Goal: Task Accomplishment & Management: Manage account settings

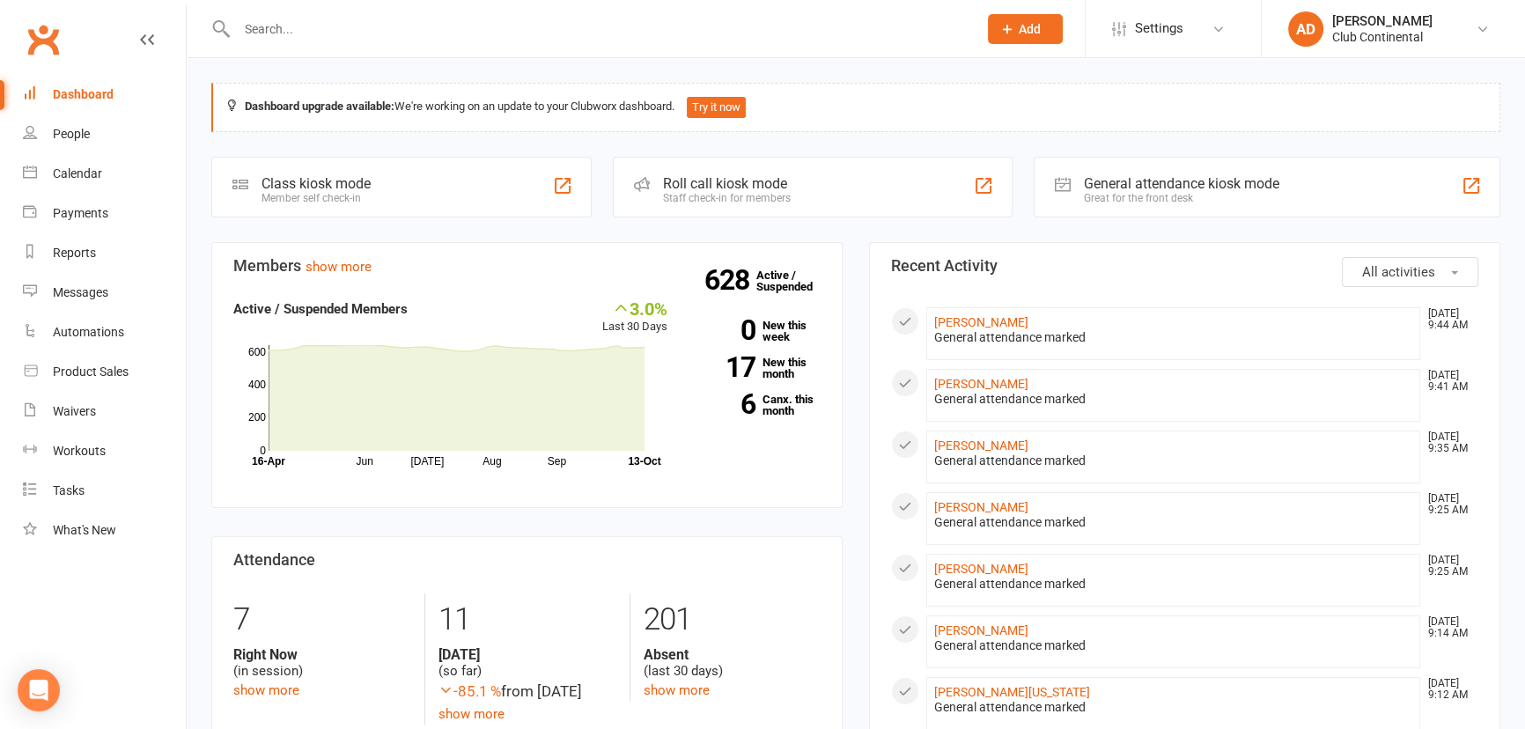
click at [314, 31] on input "text" at bounding box center [599, 29] width 734 height 25
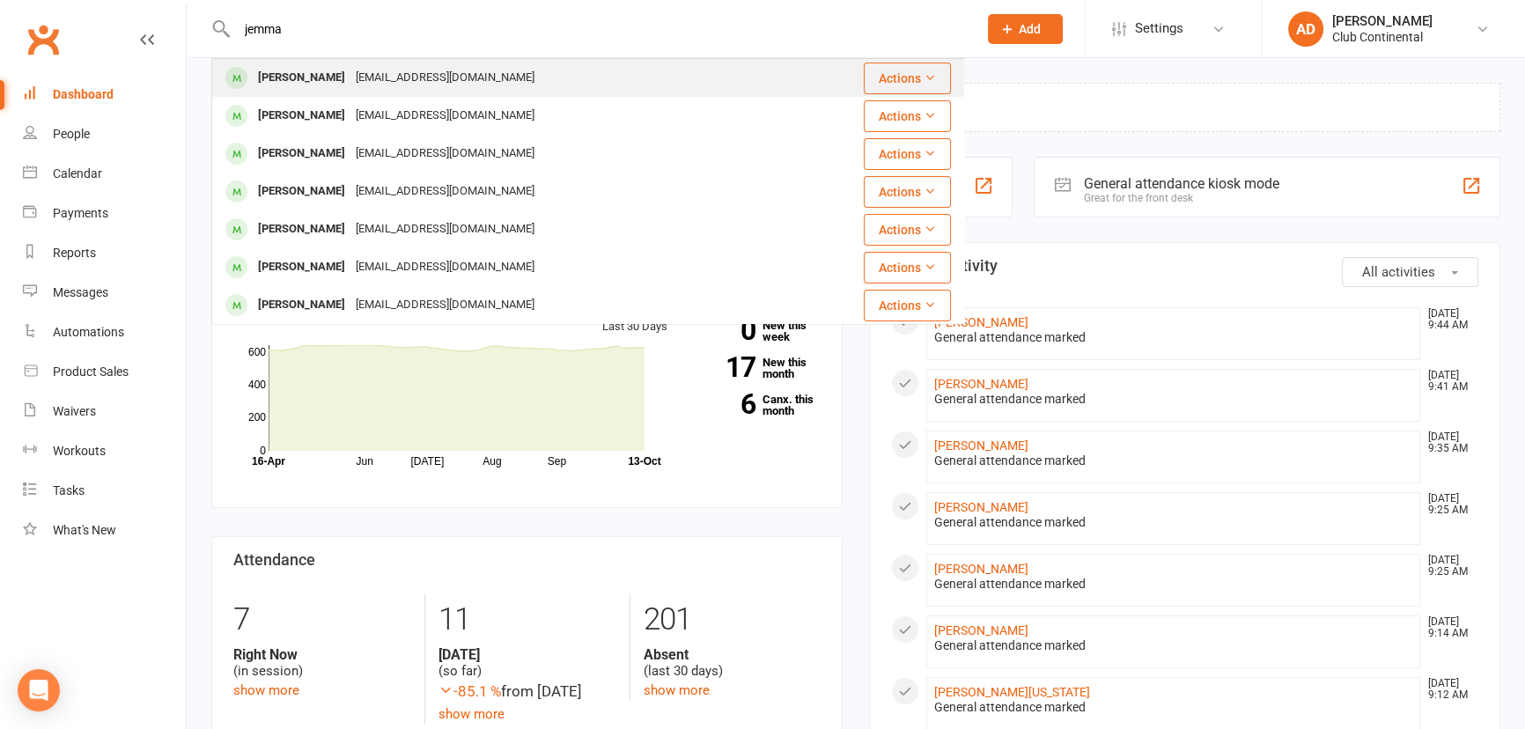
type input "jemma"
click at [314, 72] on div "[PERSON_NAME]" at bounding box center [302, 78] width 98 height 26
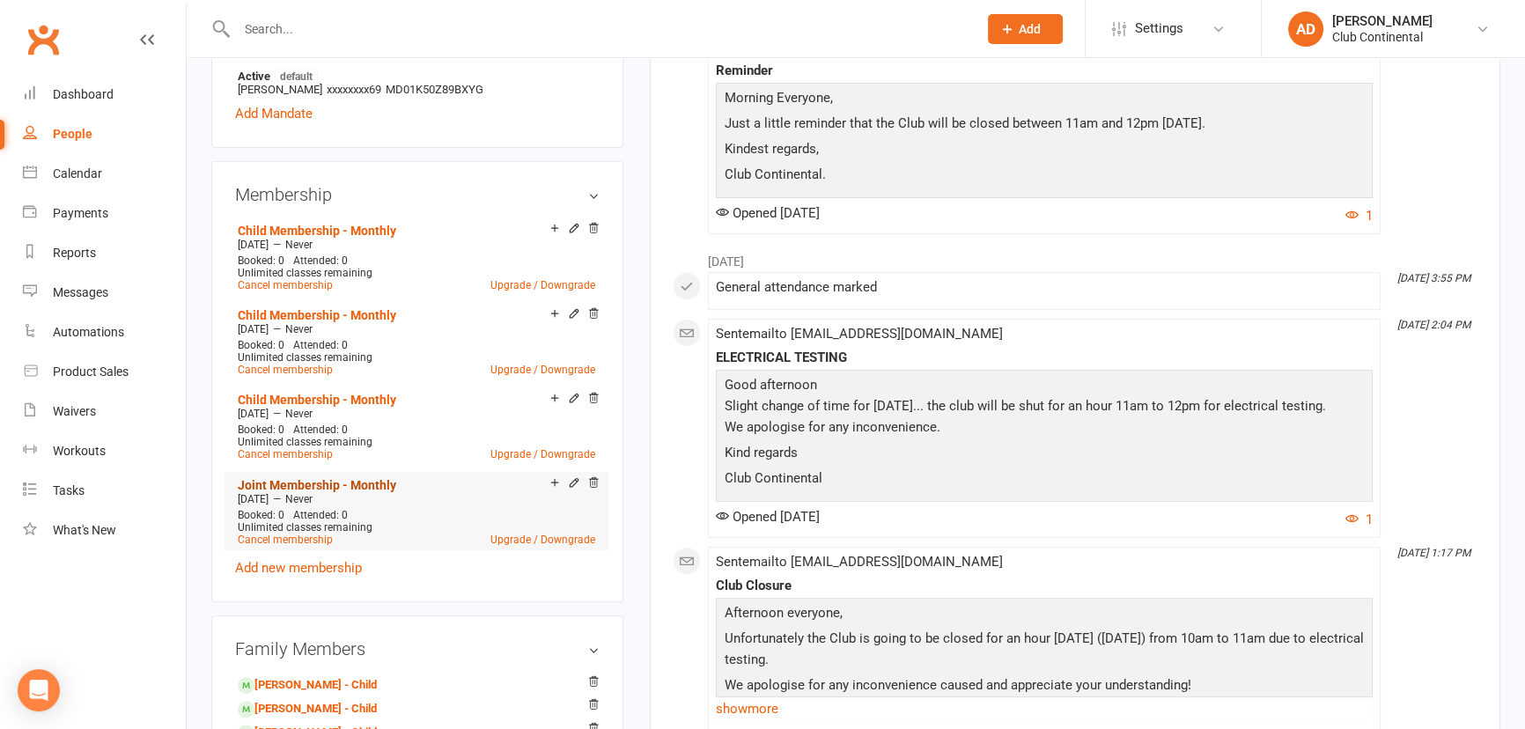
scroll to position [640, 0]
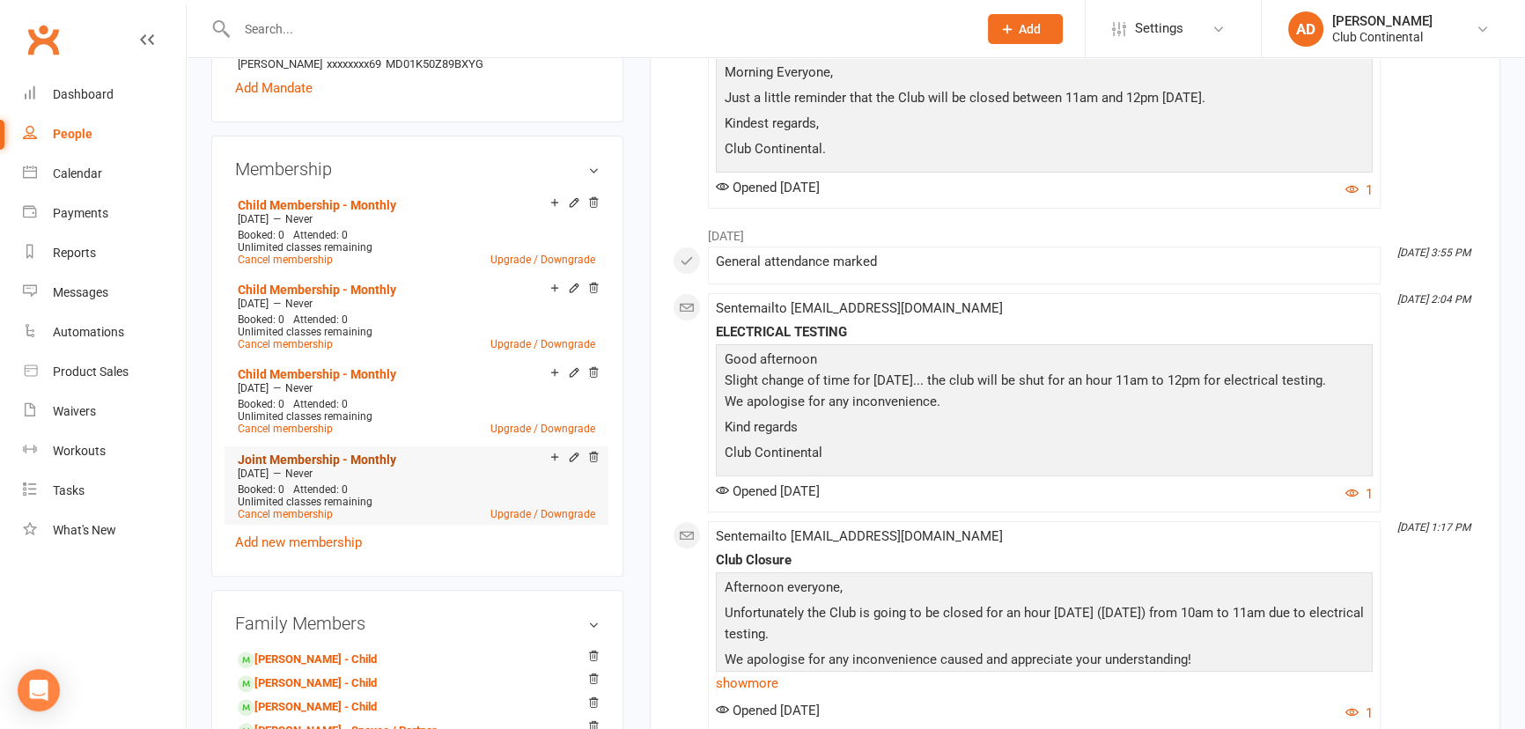
click at [321, 454] on link "Joint Membership - Monthly" at bounding box center [317, 460] width 159 height 14
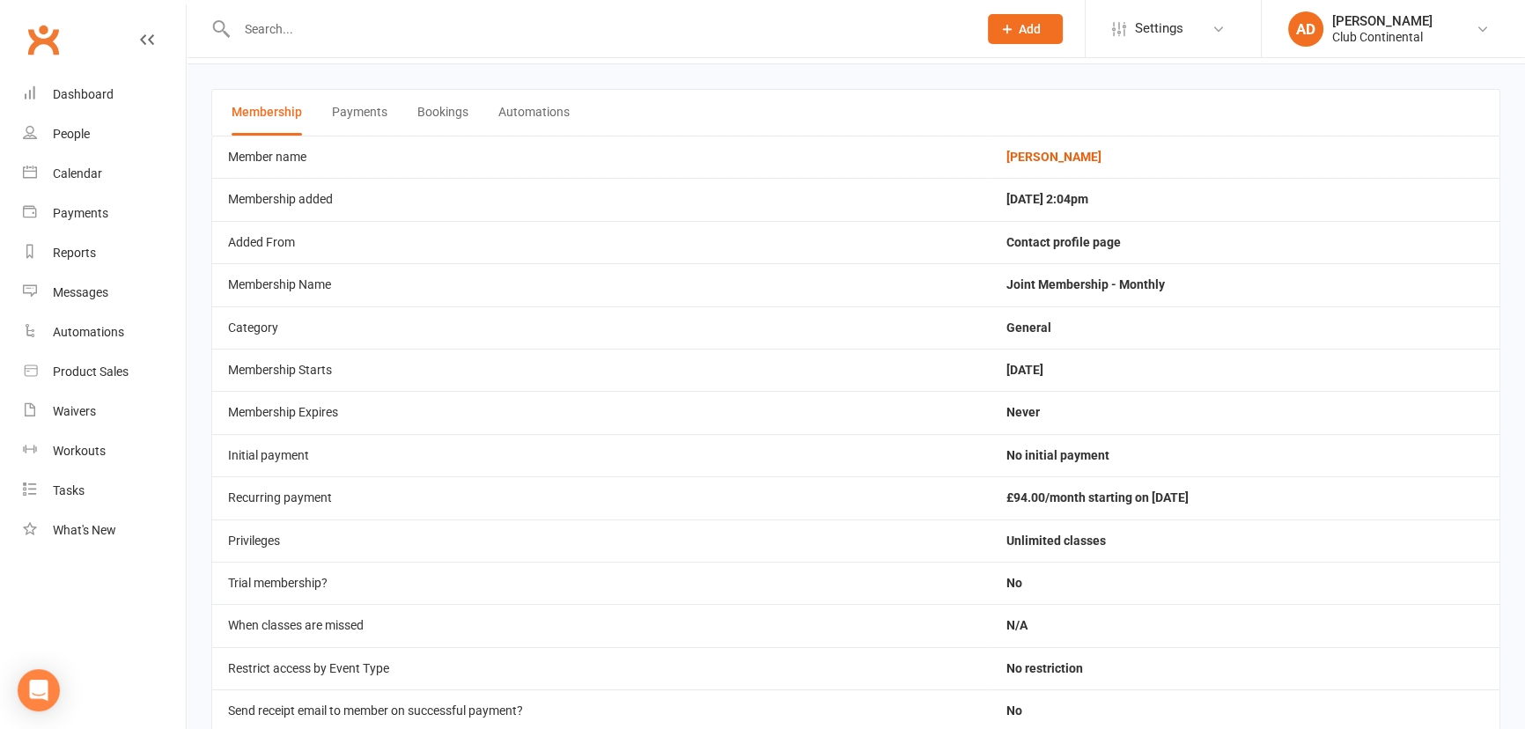
scroll to position [79, 0]
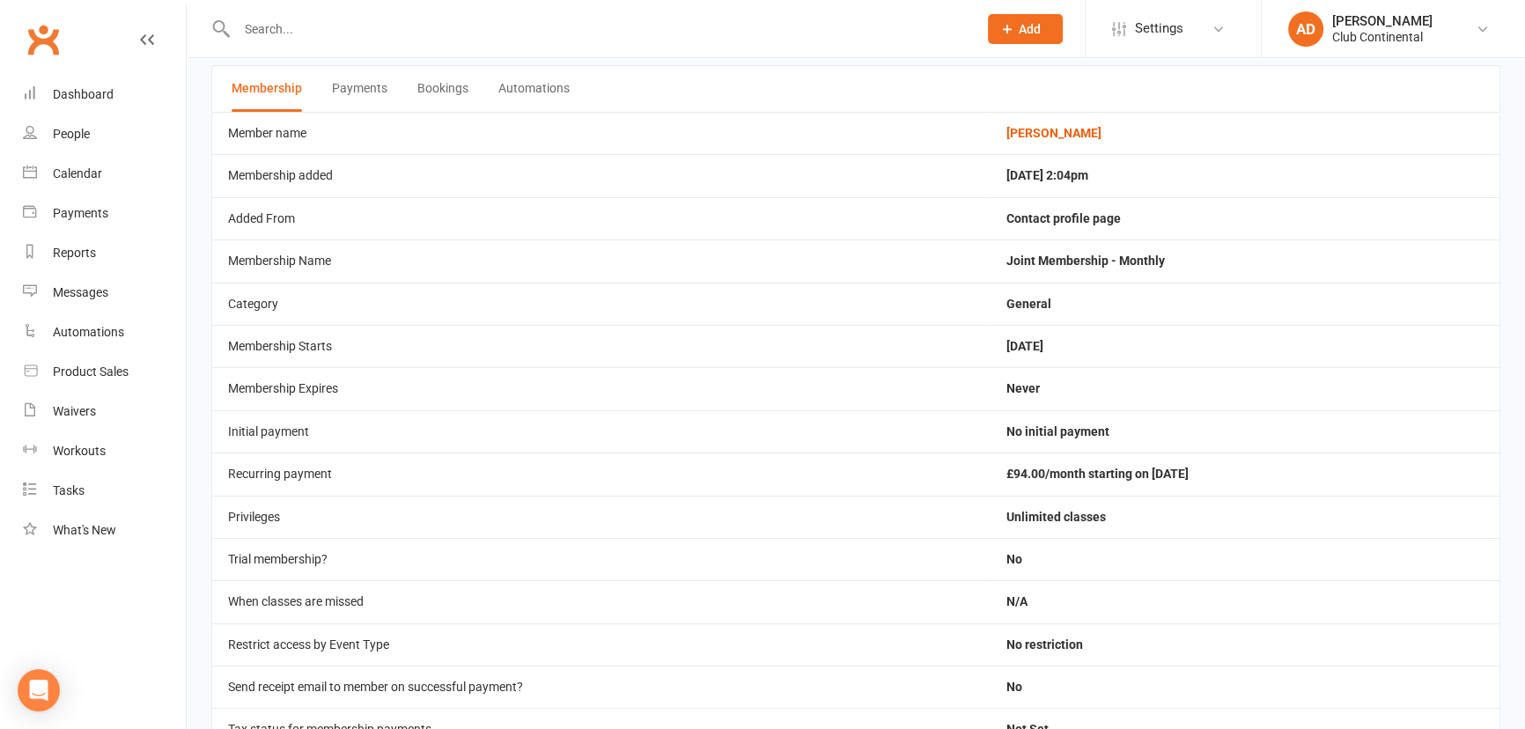
click at [152, 41] on icon at bounding box center [147, 40] width 14 height 14
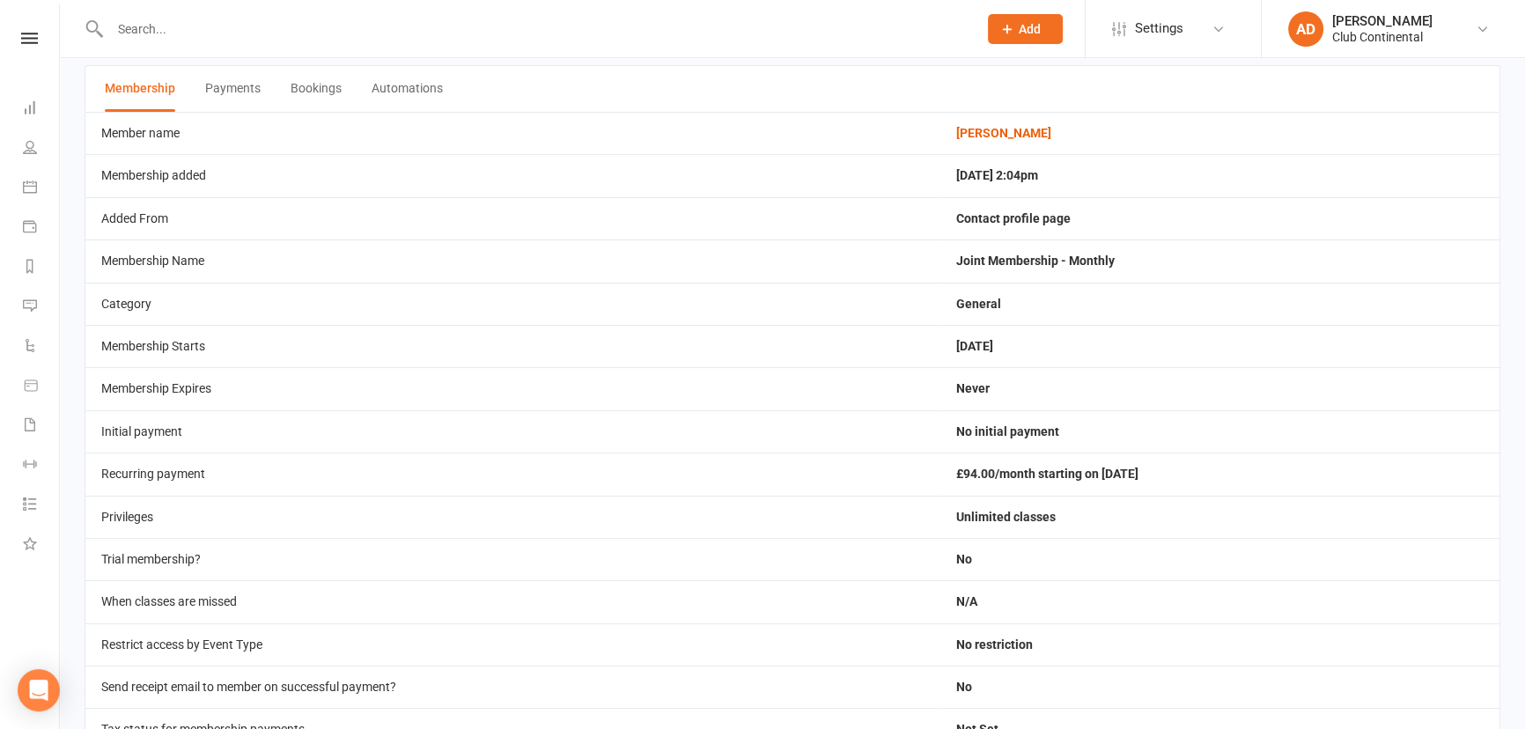
click at [44, 44] on div "Clubworx" at bounding box center [29, 61] width 59 height 57
click at [30, 34] on icon at bounding box center [29, 38] width 17 height 11
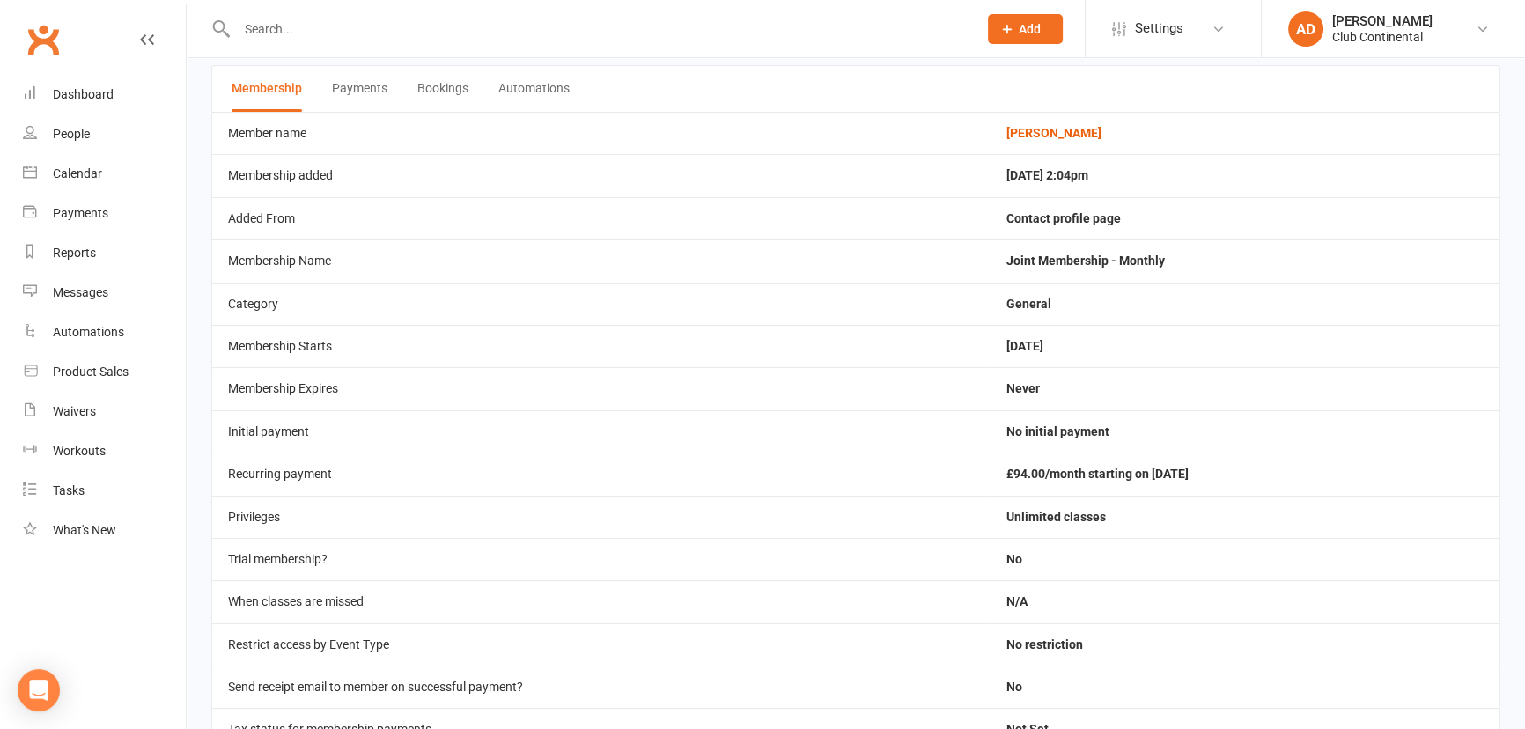
click at [57, 44] on link "Clubworx" at bounding box center [43, 40] width 44 height 44
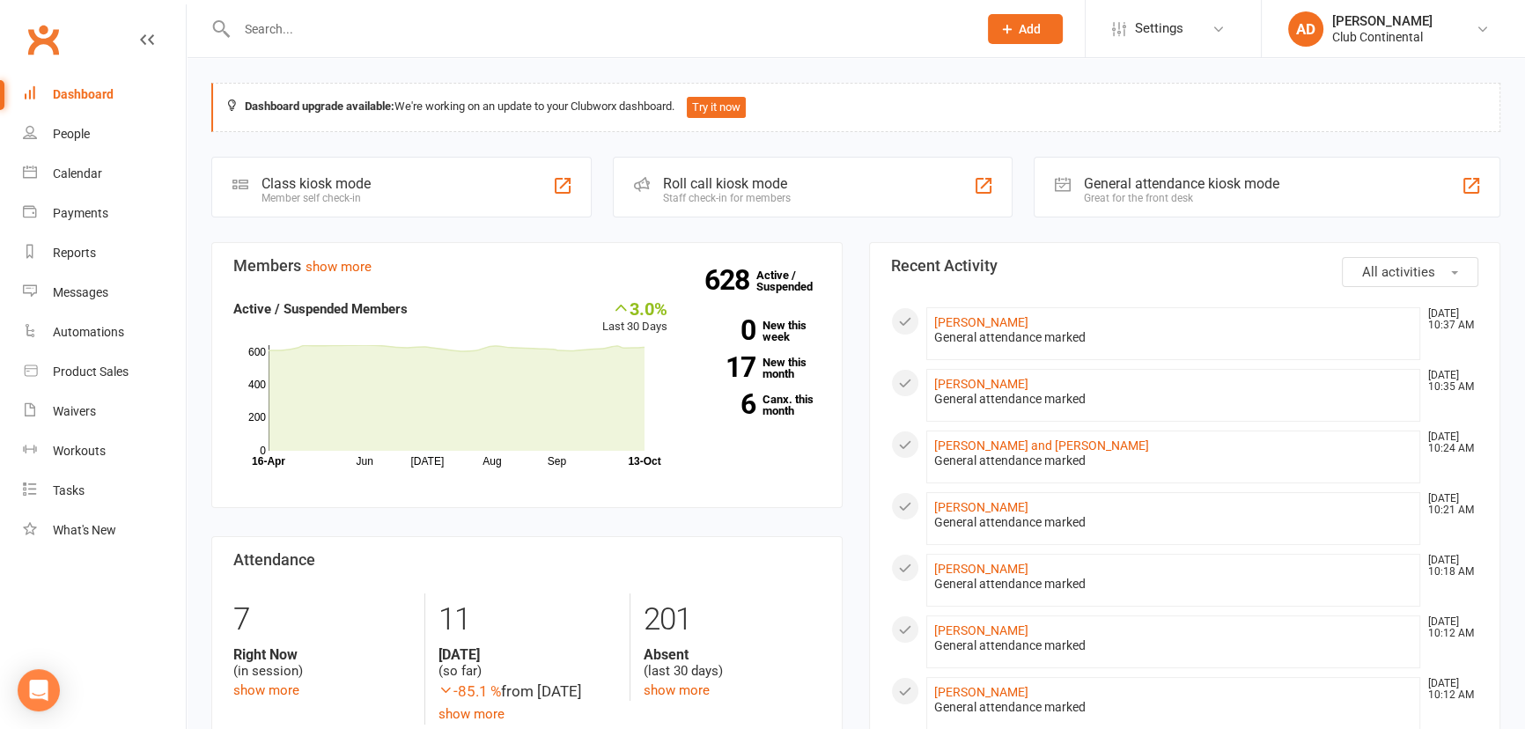
click at [304, 33] on input "text" at bounding box center [599, 29] width 734 height 25
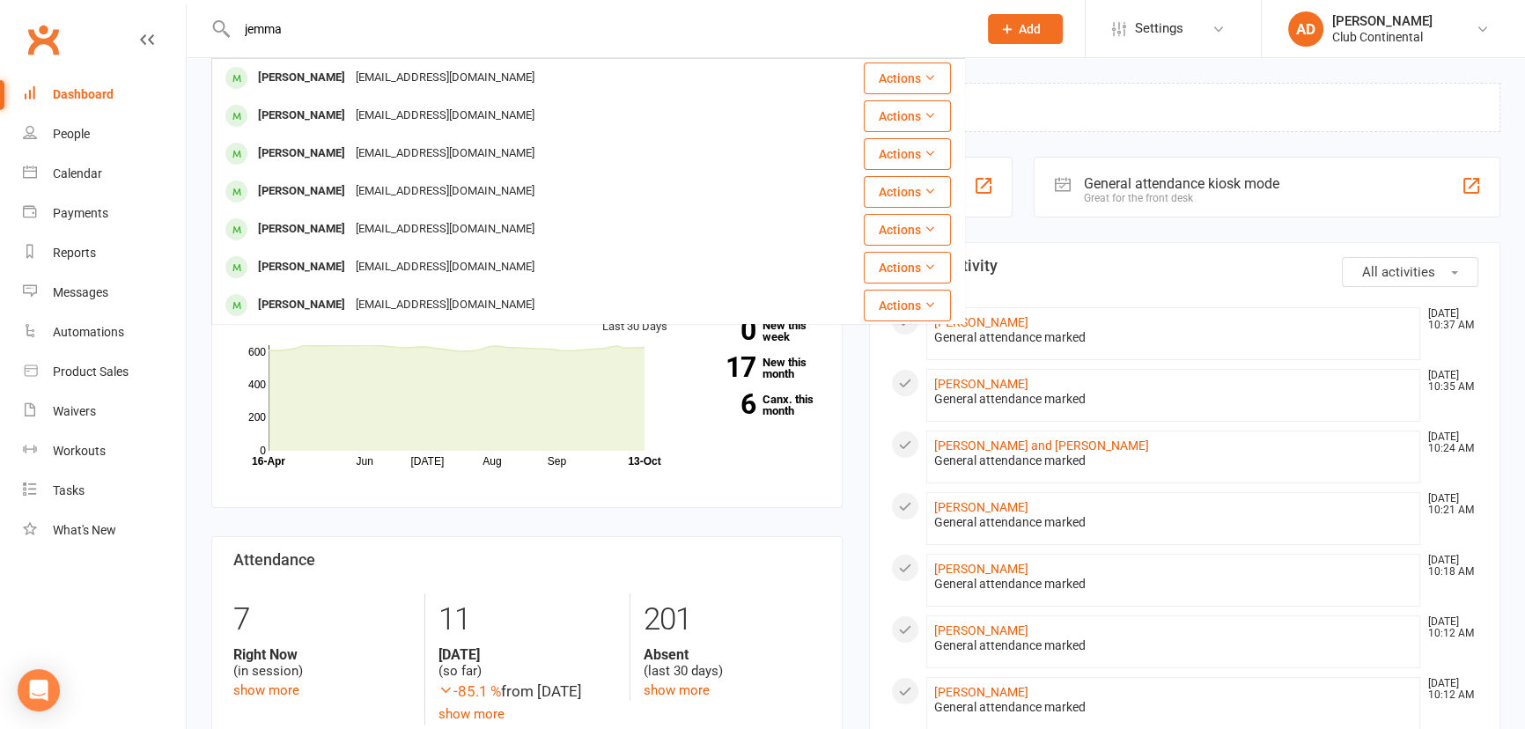
type input "jemma"
click at [275, 80] on div "[PERSON_NAME]" at bounding box center [302, 78] width 98 height 26
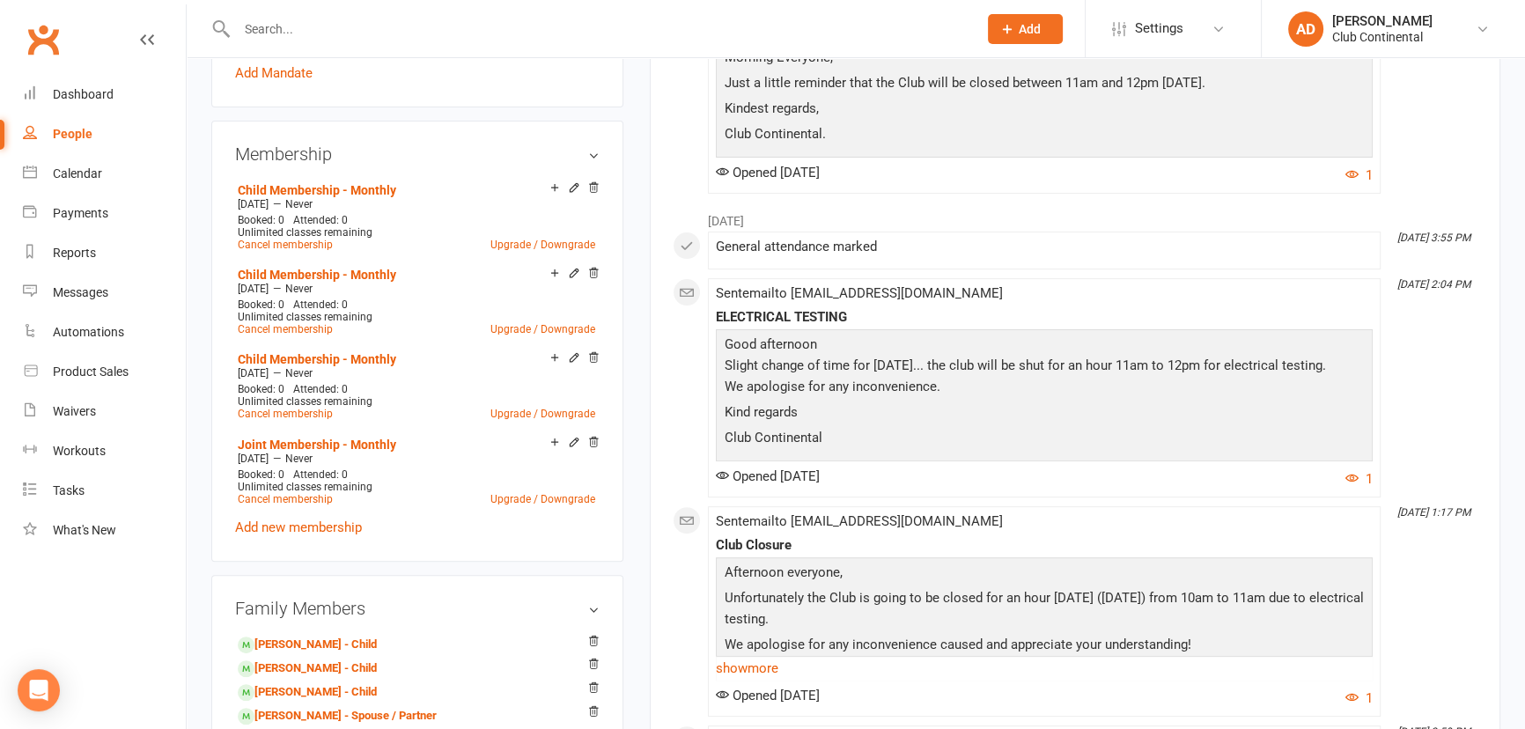
scroll to position [640, 0]
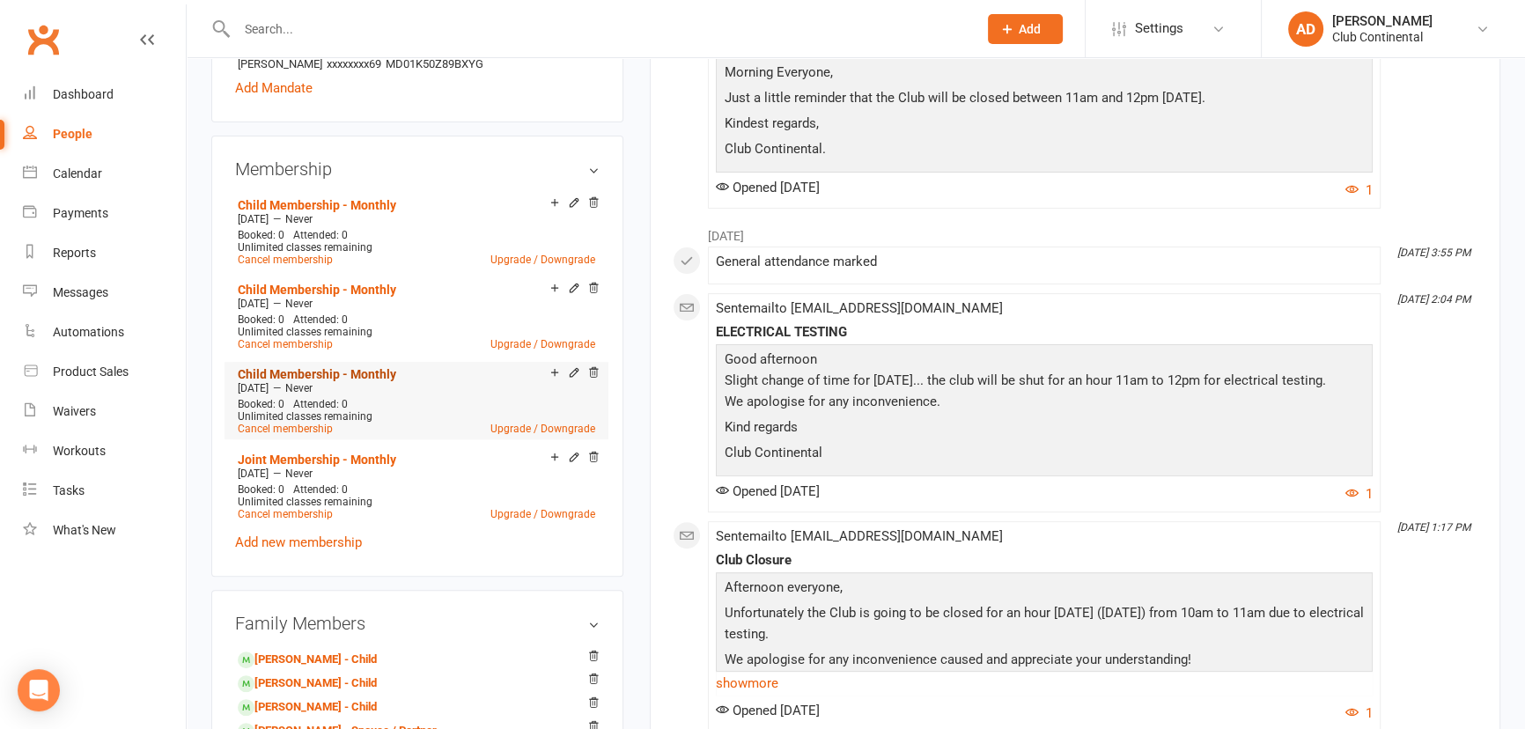
click at [326, 375] on link "Child Membership - Monthly" at bounding box center [317, 374] width 159 height 14
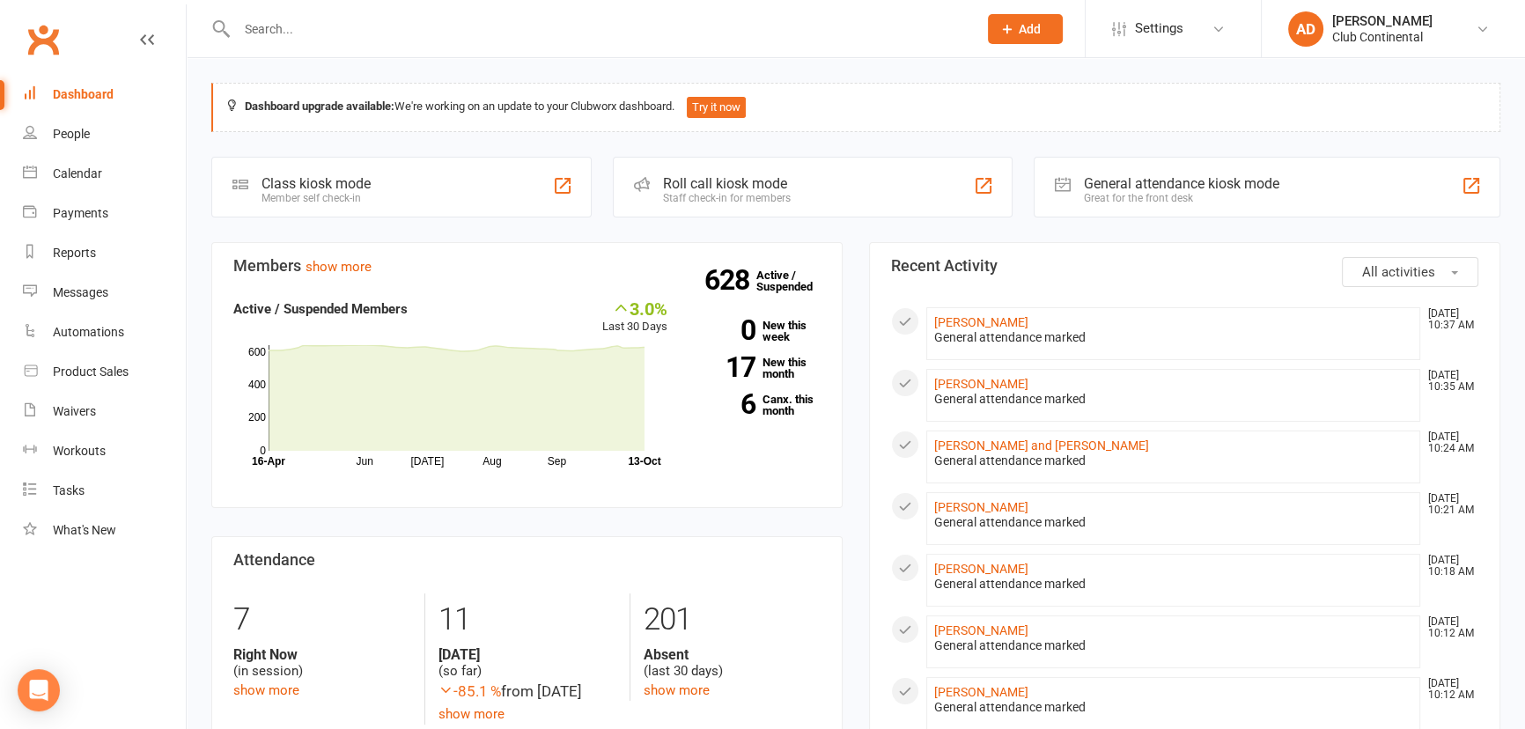
click at [297, 18] on input "text" at bounding box center [599, 29] width 734 height 25
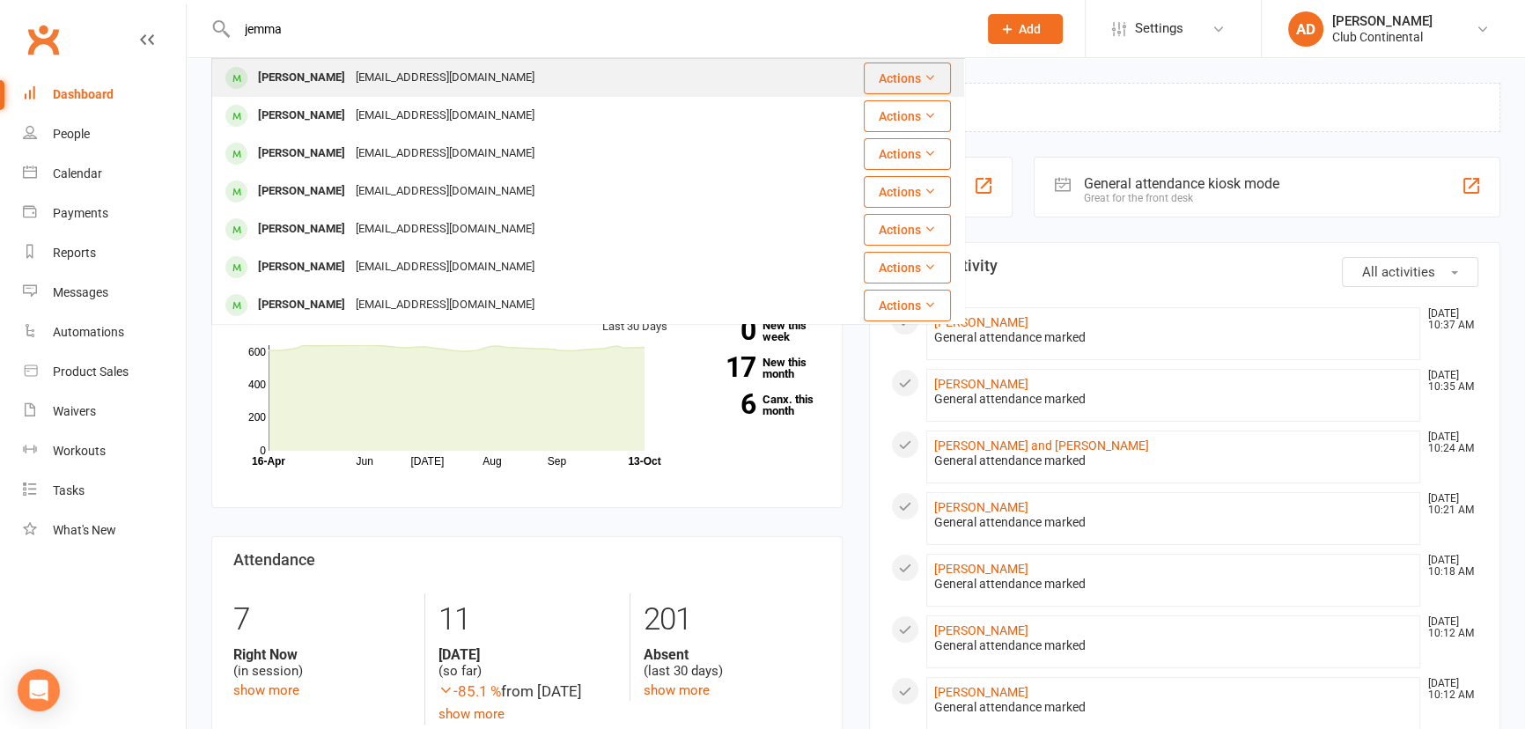
type input "jemma"
click at [306, 72] on div "[PERSON_NAME]" at bounding box center [302, 78] width 98 height 26
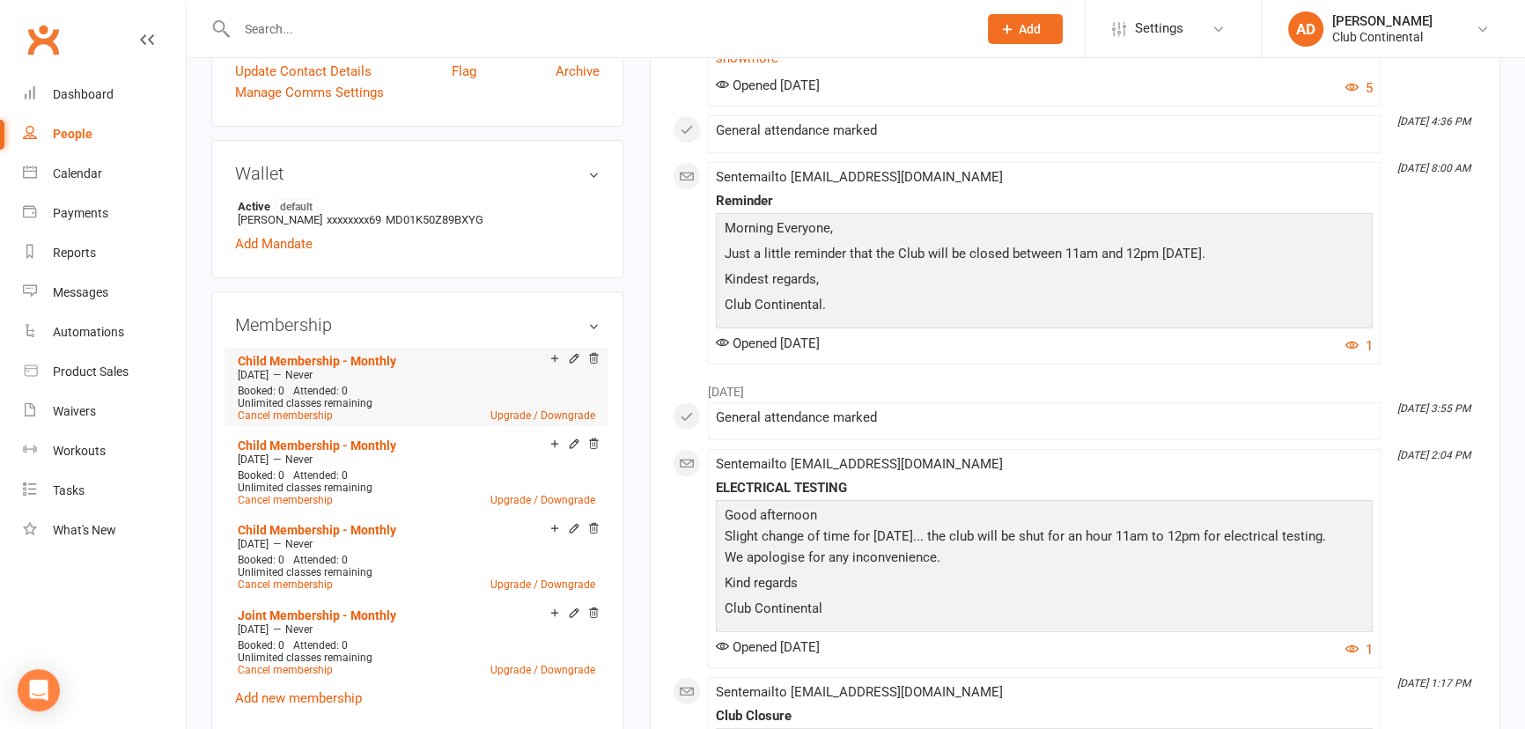
scroll to position [560, 0]
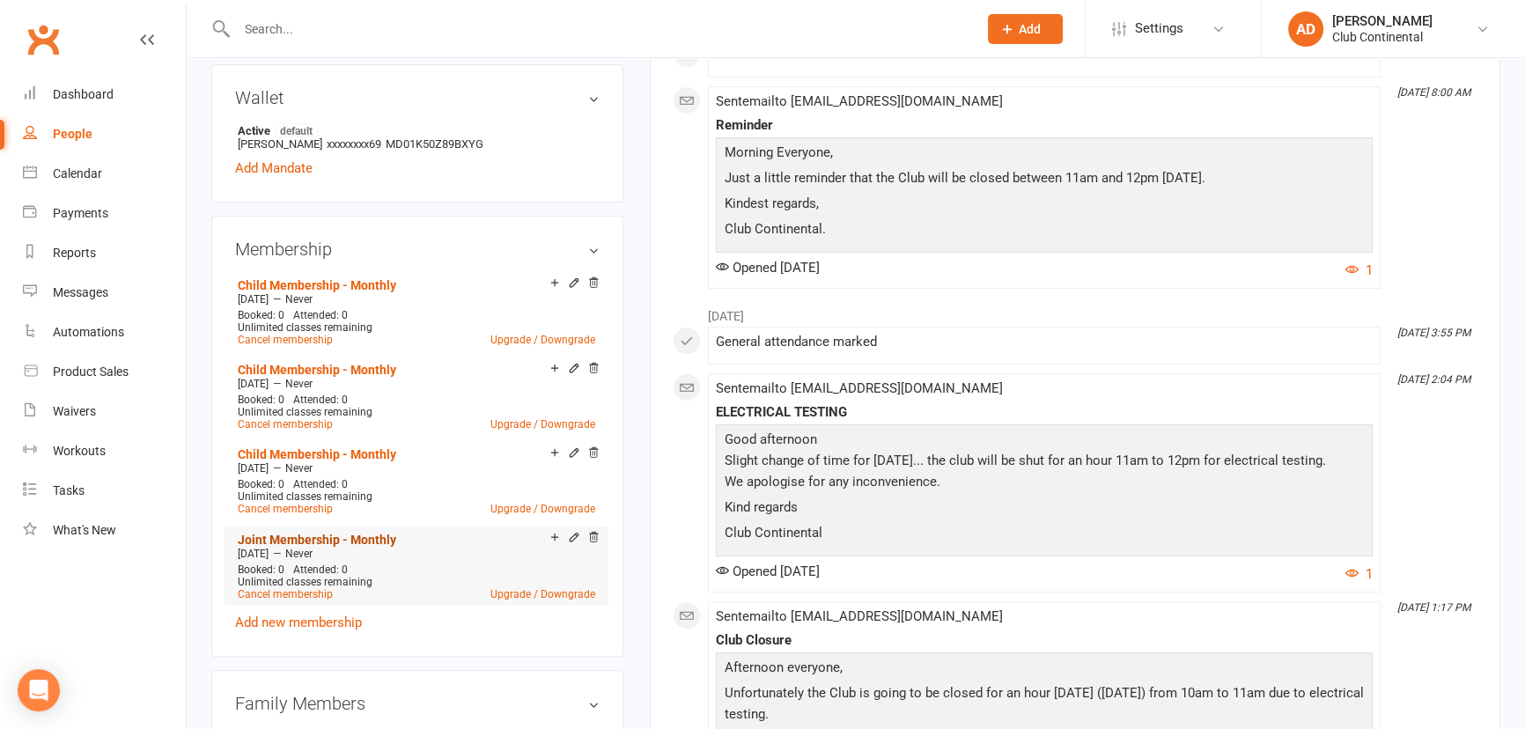
click at [309, 537] on link "Joint Membership - Monthly" at bounding box center [317, 540] width 159 height 14
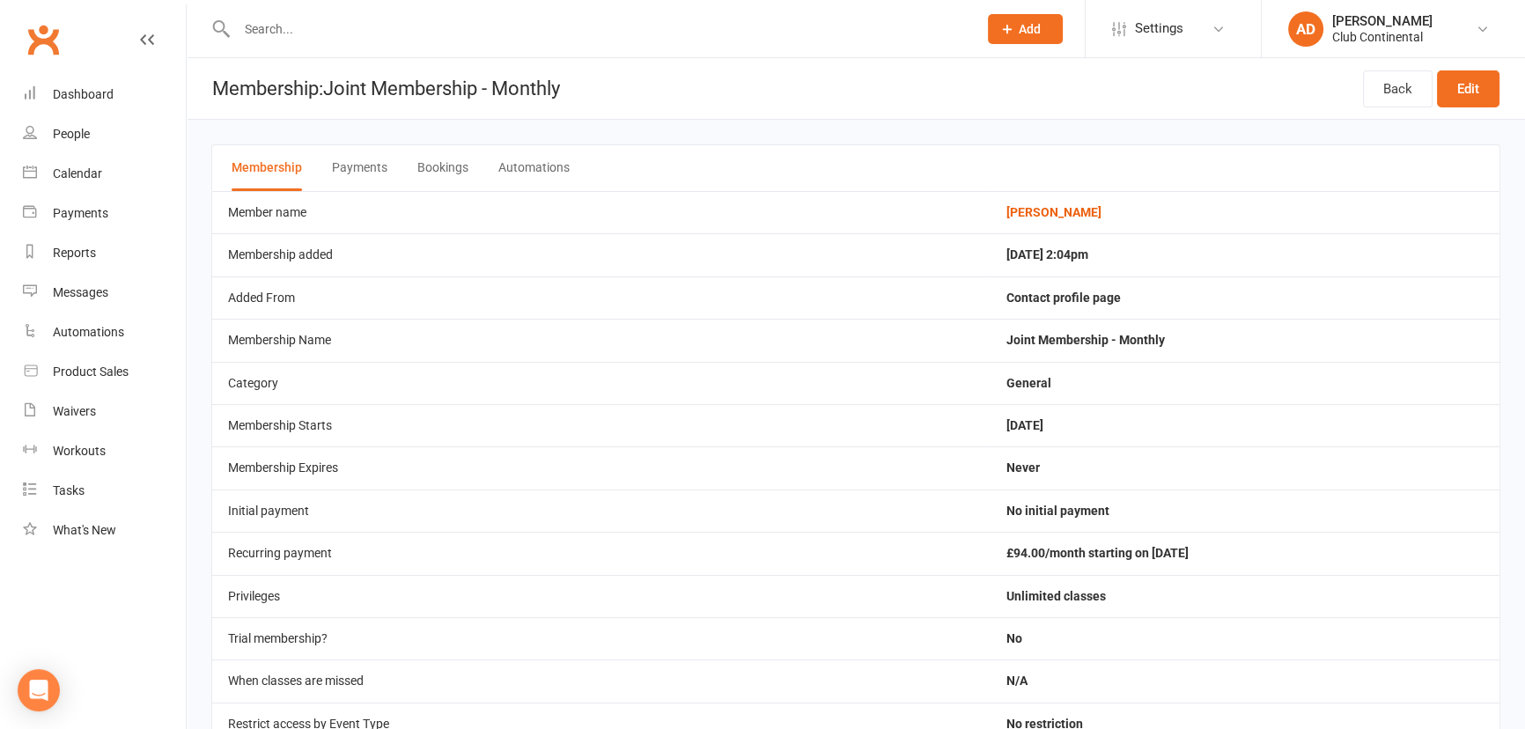
click at [365, 159] on button "Payments" at bounding box center [359, 168] width 55 height 46
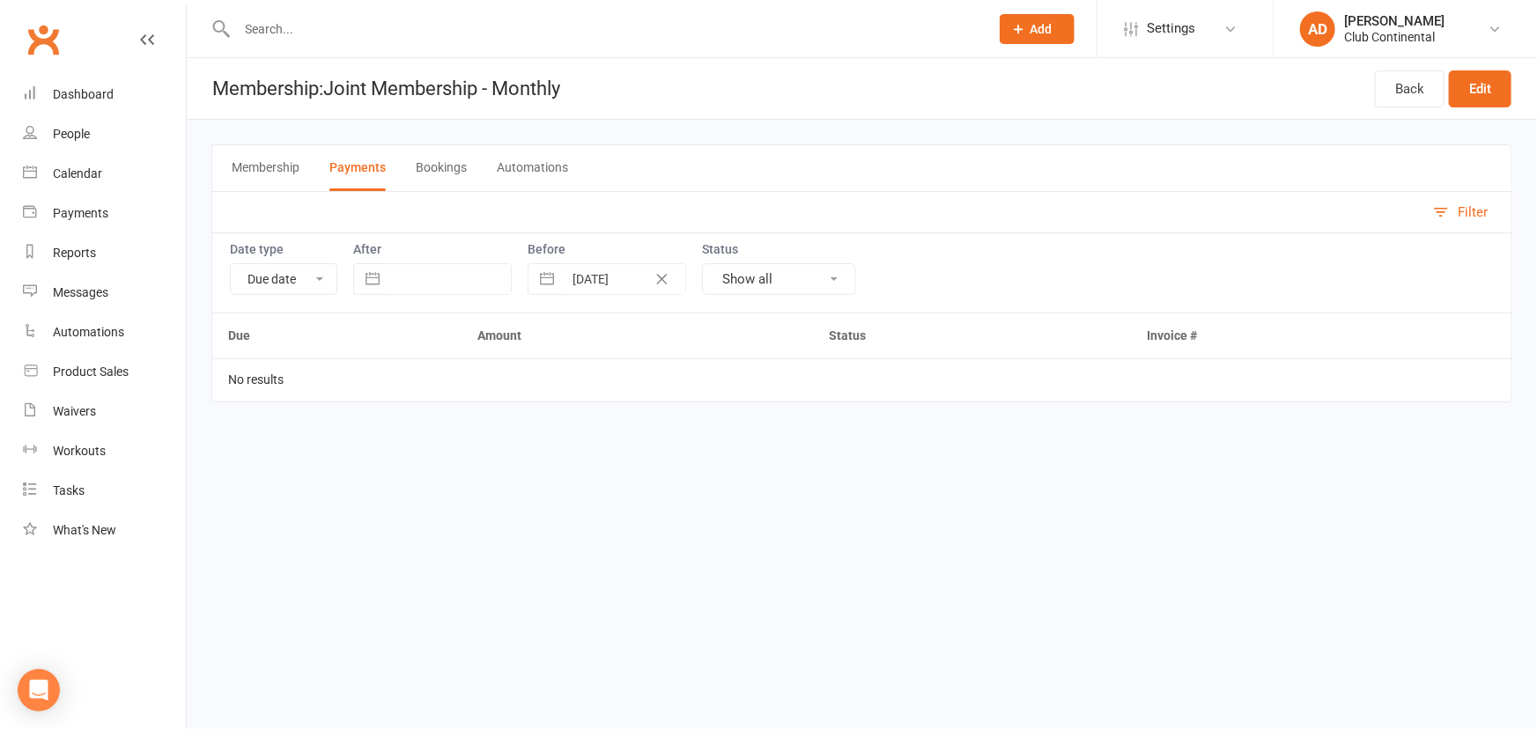
click at [276, 180] on button "Membership" at bounding box center [266, 168] width 68 height 46
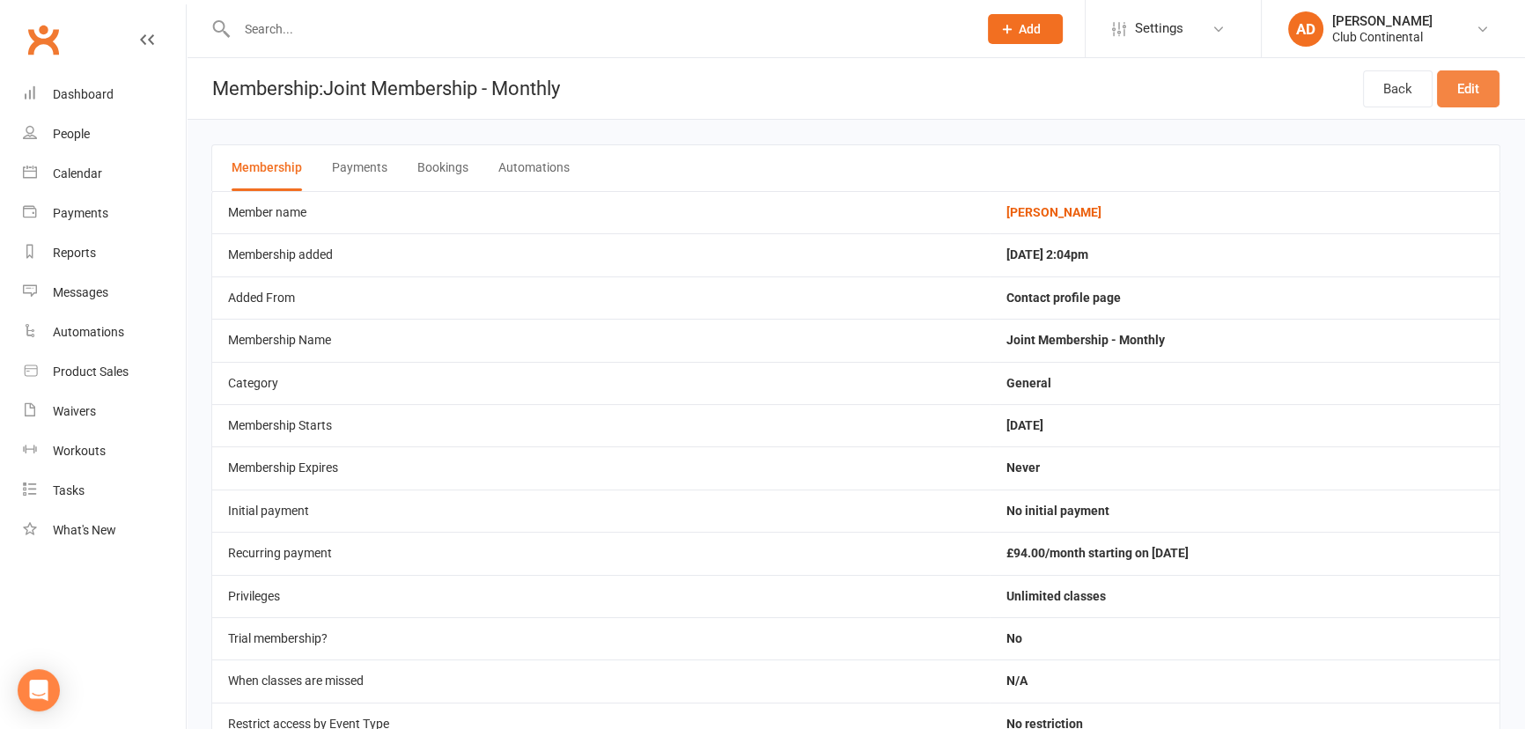
click at [1458, 94] on link "Edit" at bounding box center [1468, 88] width 63 height 37
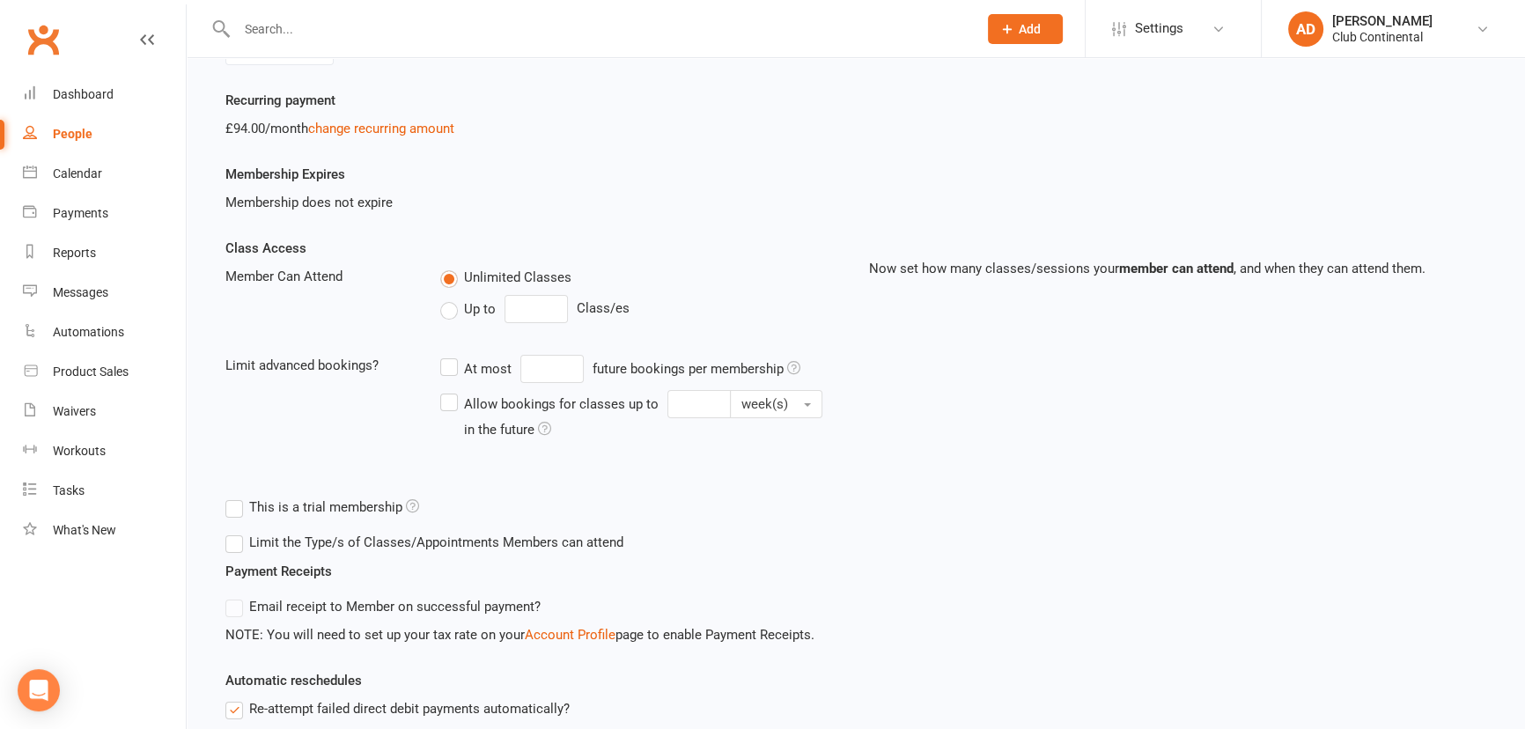
scroll to position [159, 0]
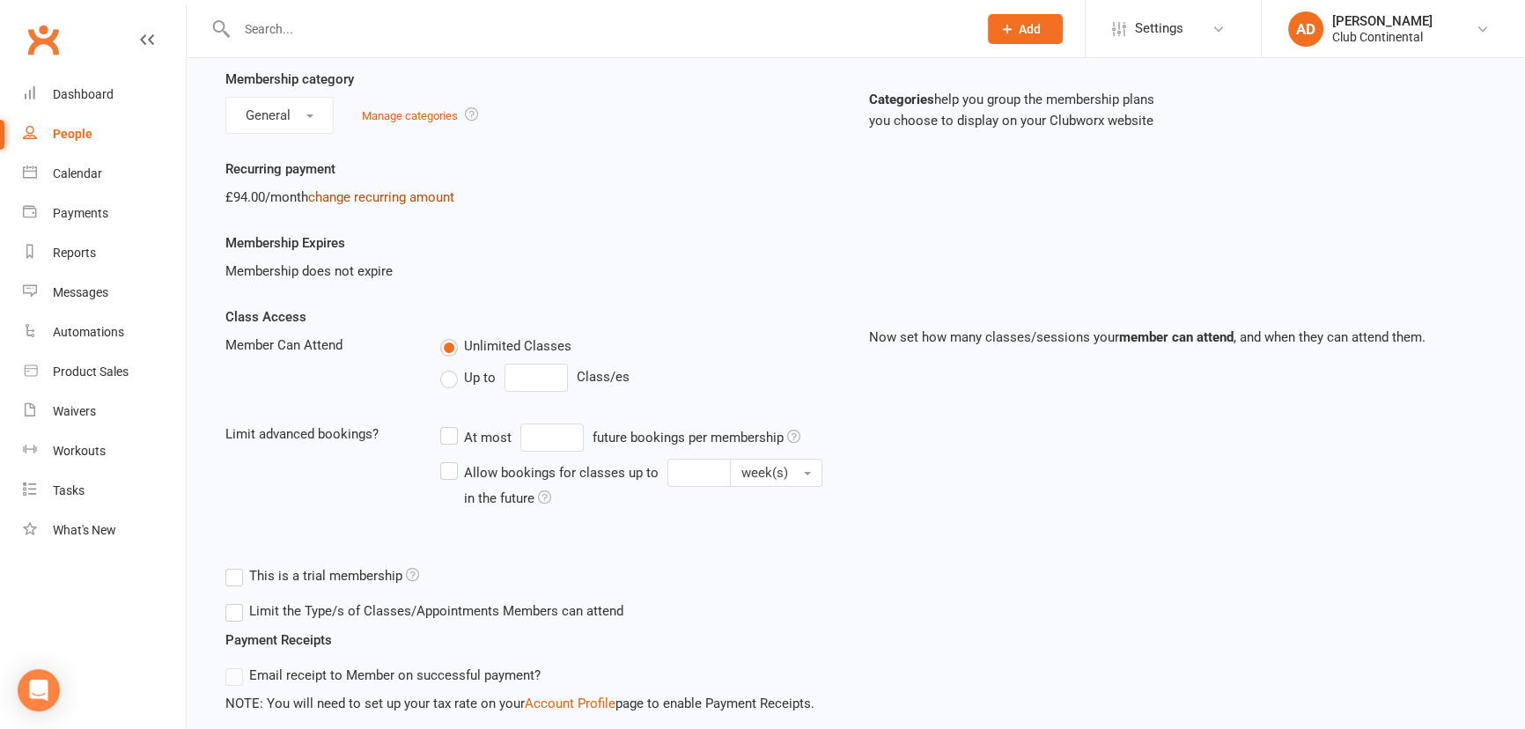
click at [338, 193] on link "change recurring amount" at bounding box center [381, 197] width 146 height 16
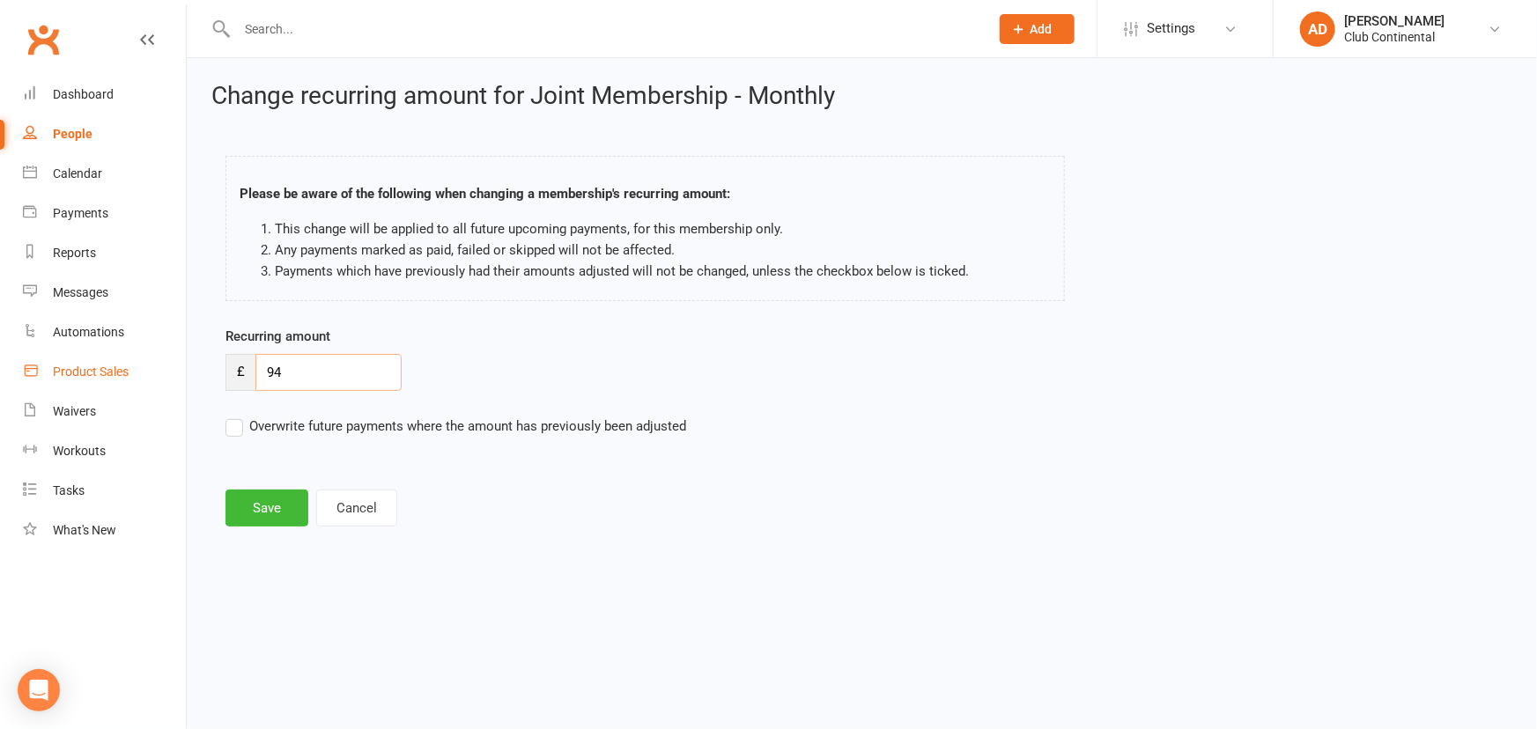
click at [93, 365] on ui-view "Prospect Member Non-attending contact Class / event Appointment Task Membership…" at bounding box center [768, 279] width 1537 height 550
type input "58"
click at [237, 425] on label "Overwrite future payments where the amount has previously been adjusted" at bounding box center [455, 426] width 461 height 21
click at [237, 416] on input "Overwrite future payments where the amount has previously been adjusted" at bounding box center [455, 416] width 461 height 0
click at [267, 513] on button "Save" at bounding box center [266, 508] width 83 height 37
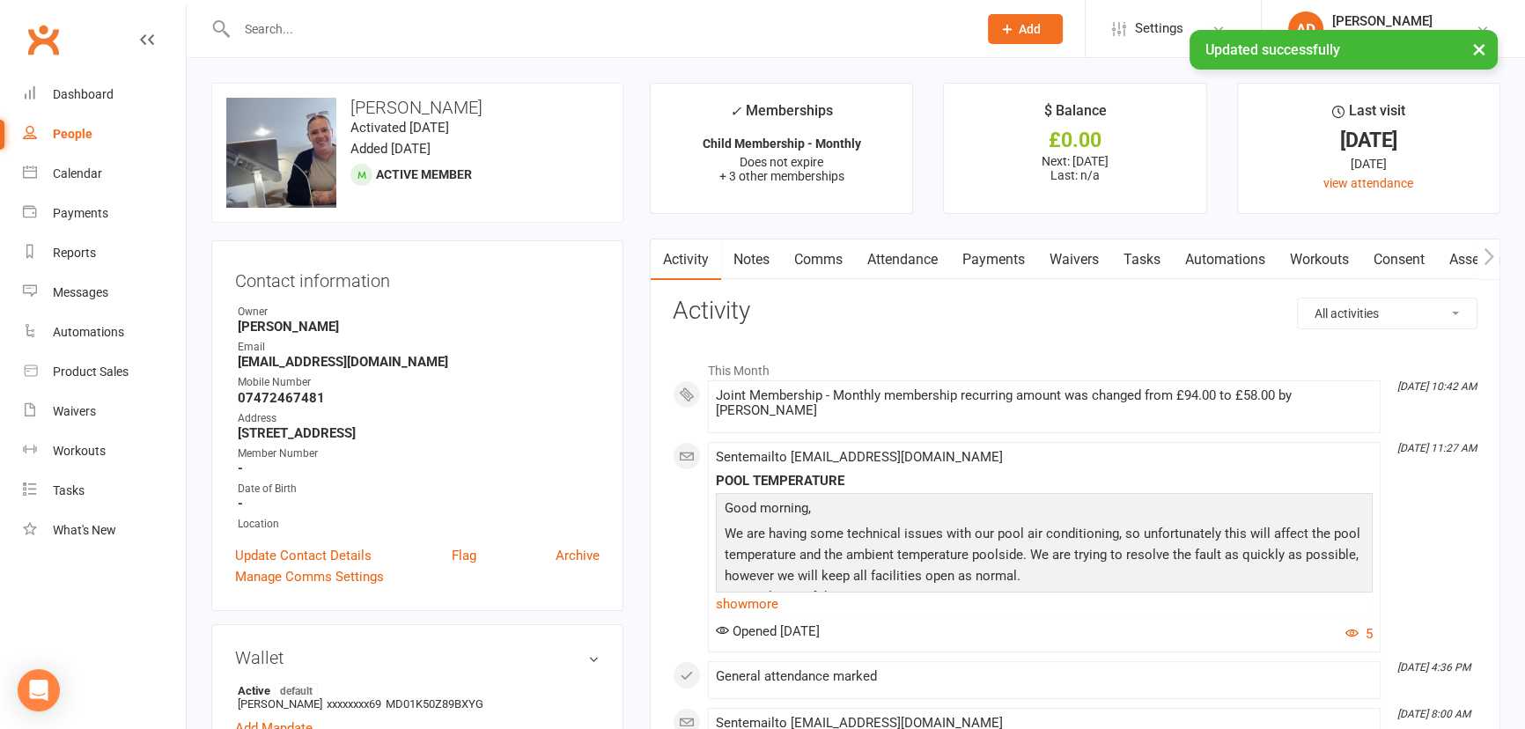
click at [1022, 257] on link "Payments" at bounding box center [993, 260] width 87 height 41
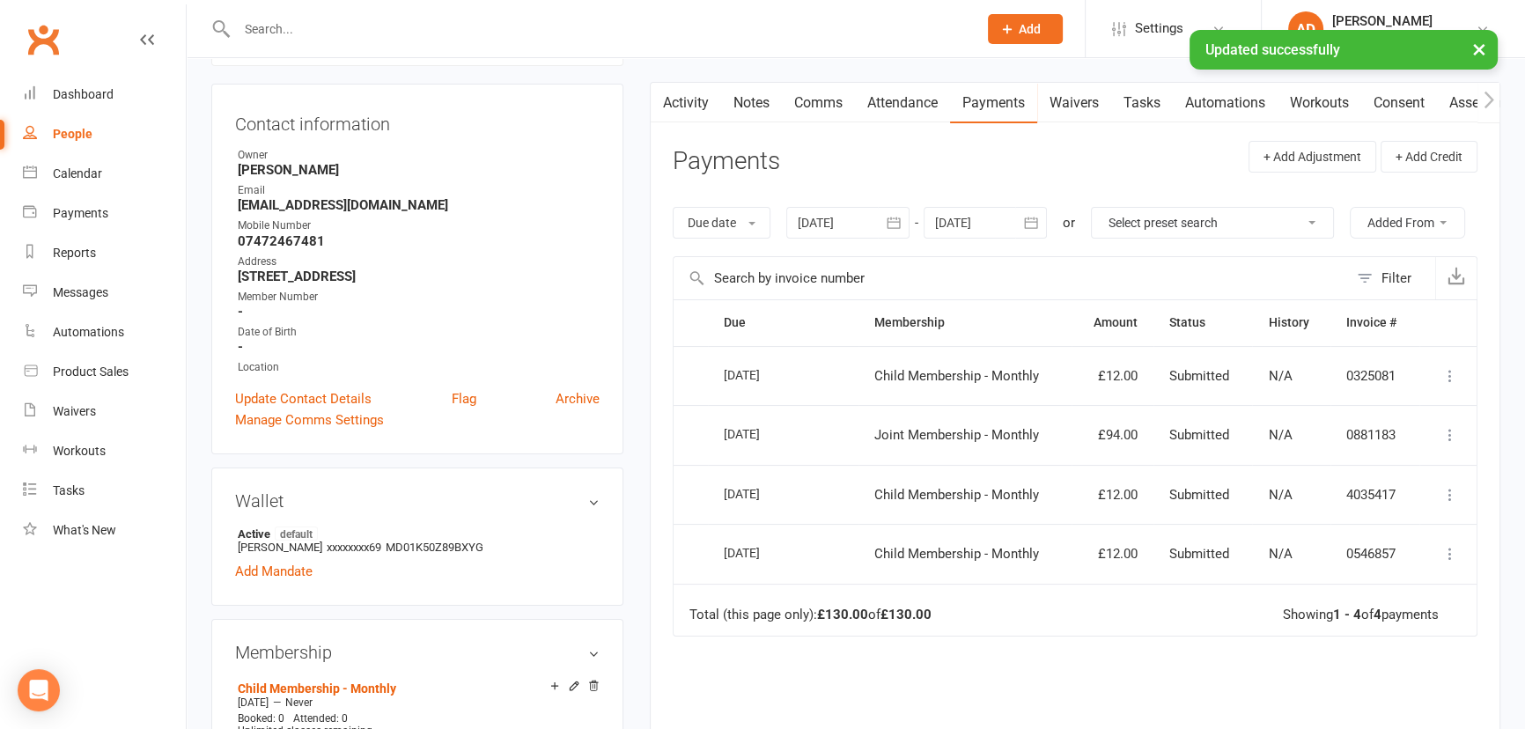
scroll to position [240, 0]
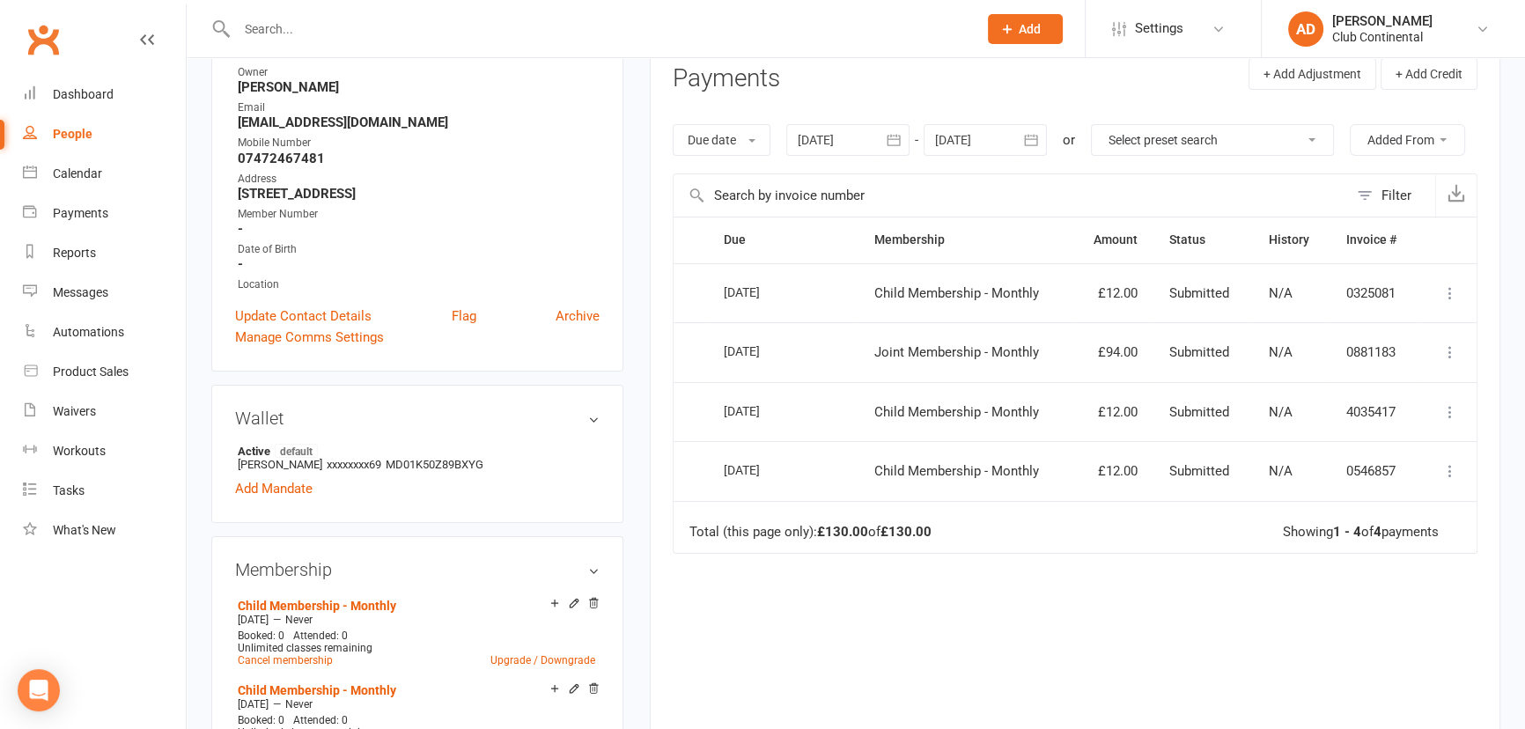
click at [1442, 351] on icon at bounding box center [1451, 352] width 18 height 18
click at [1098, 554] on div "Due Contact Membership Amount Status History Invoice # Select this 16 Oct 2025 …" at bounding box center [1075, 499] width 805 height 565
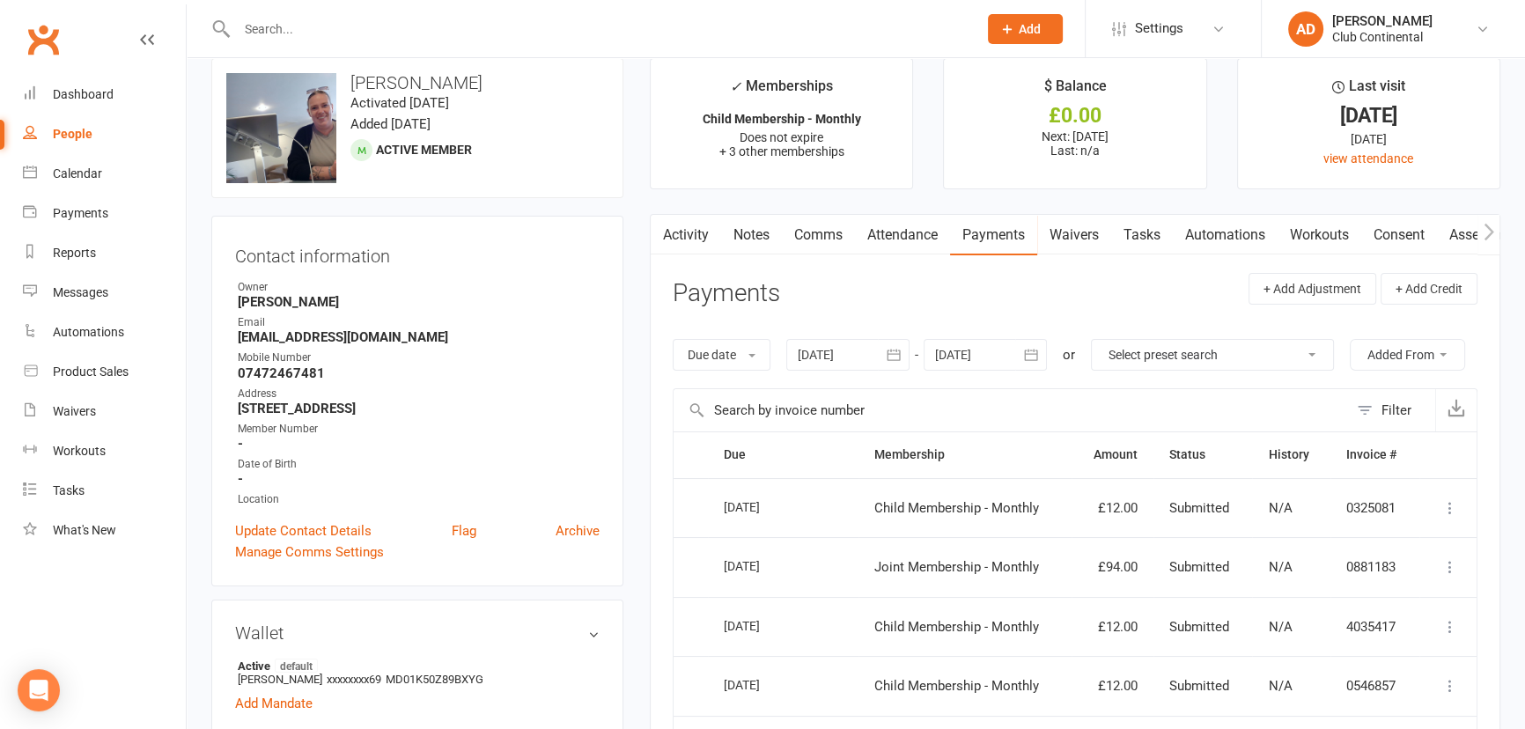
scroll to position [0, 0]
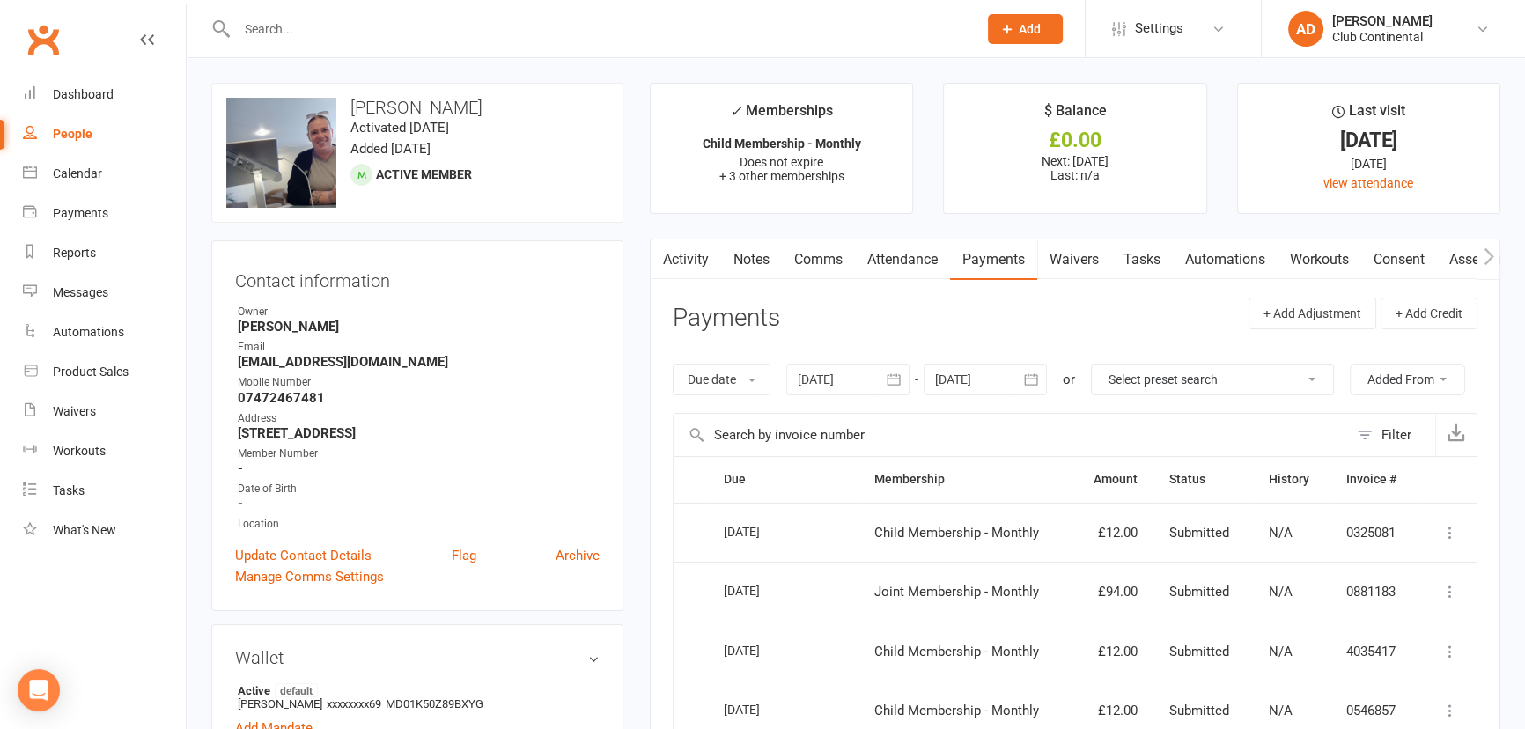
click at [687, 273] on link "Activity" at bounding box center [686, 260] width 70 height 41
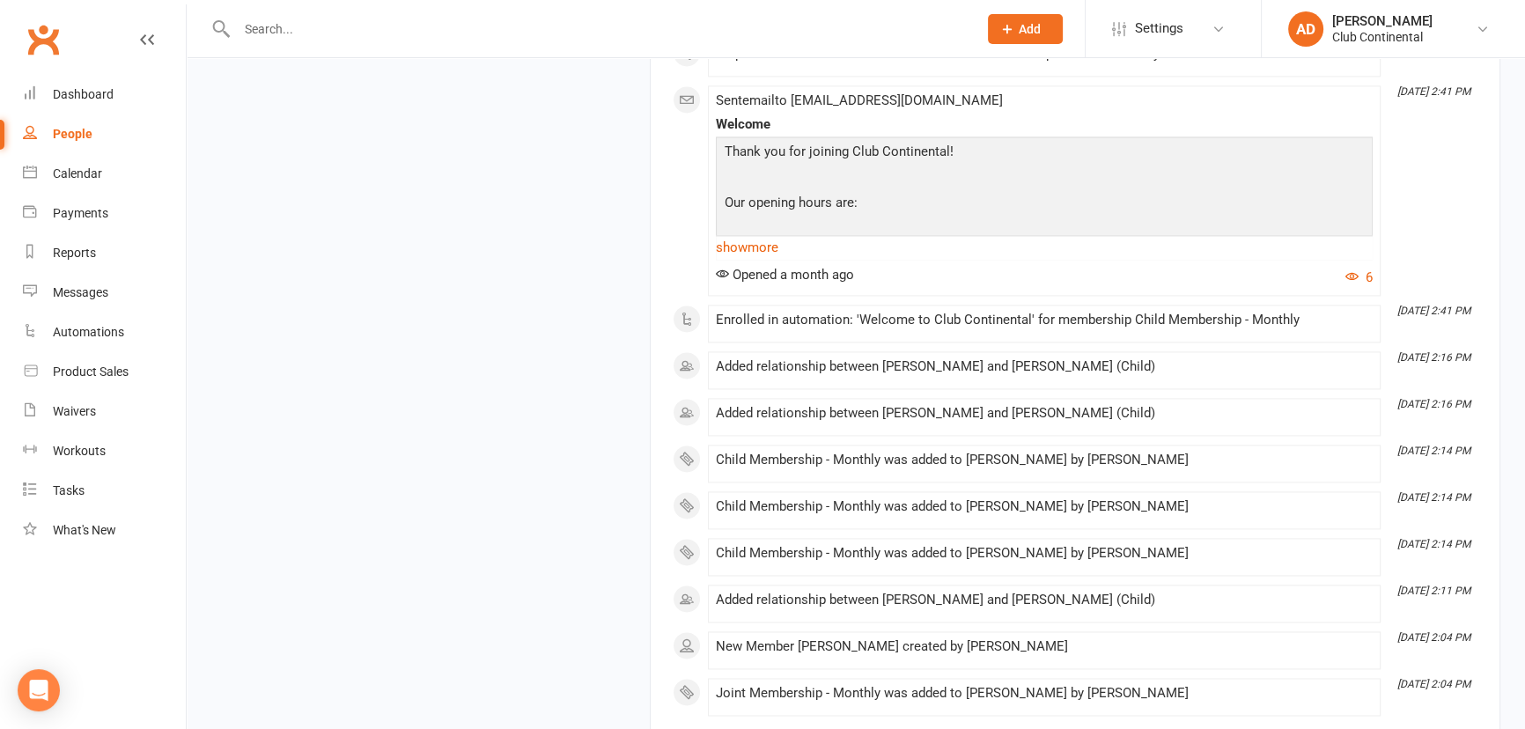
scroll to position [3267, 0]
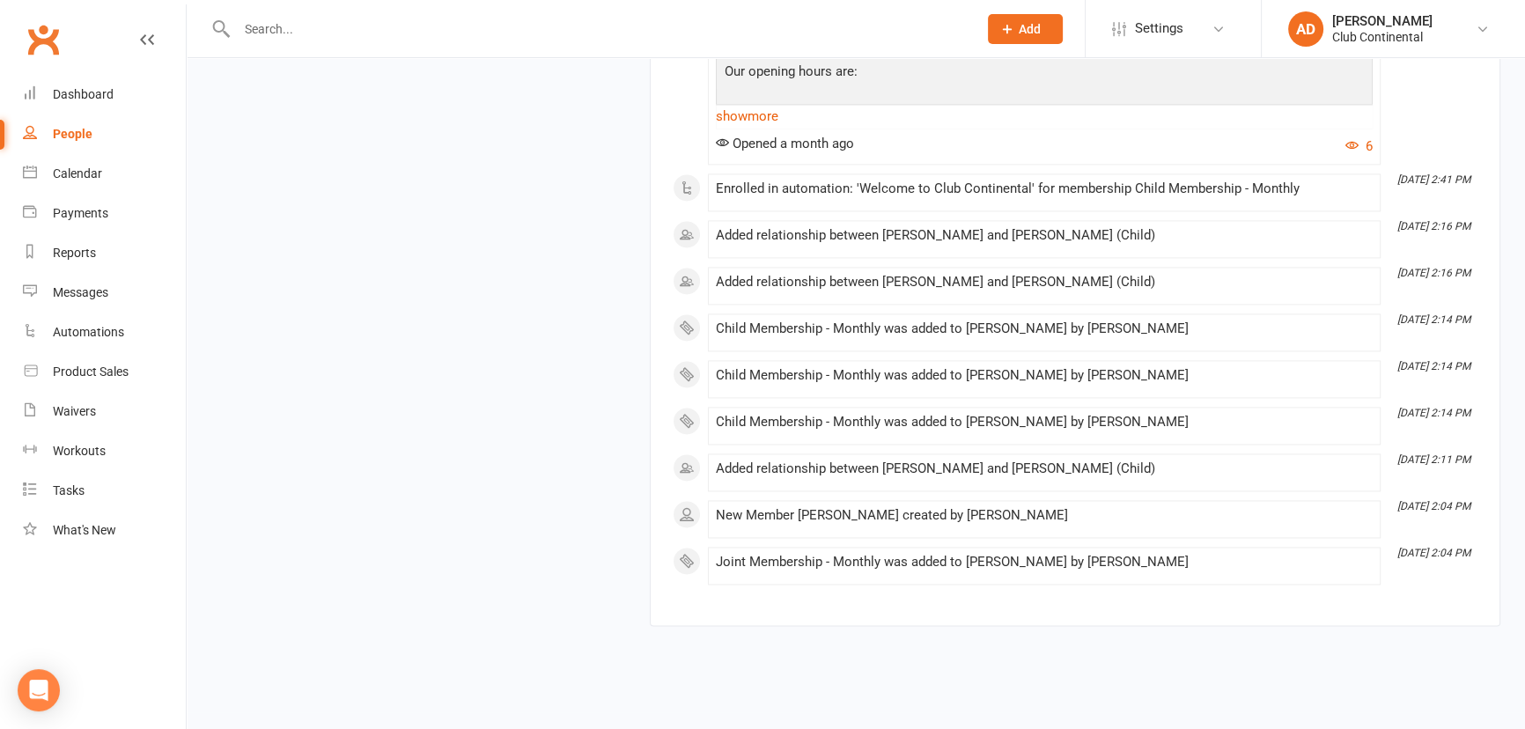
drag, startPoint x: 653, startPoint y: 269, endPoint x: 684, endPoint y: 387, distance: 121.3
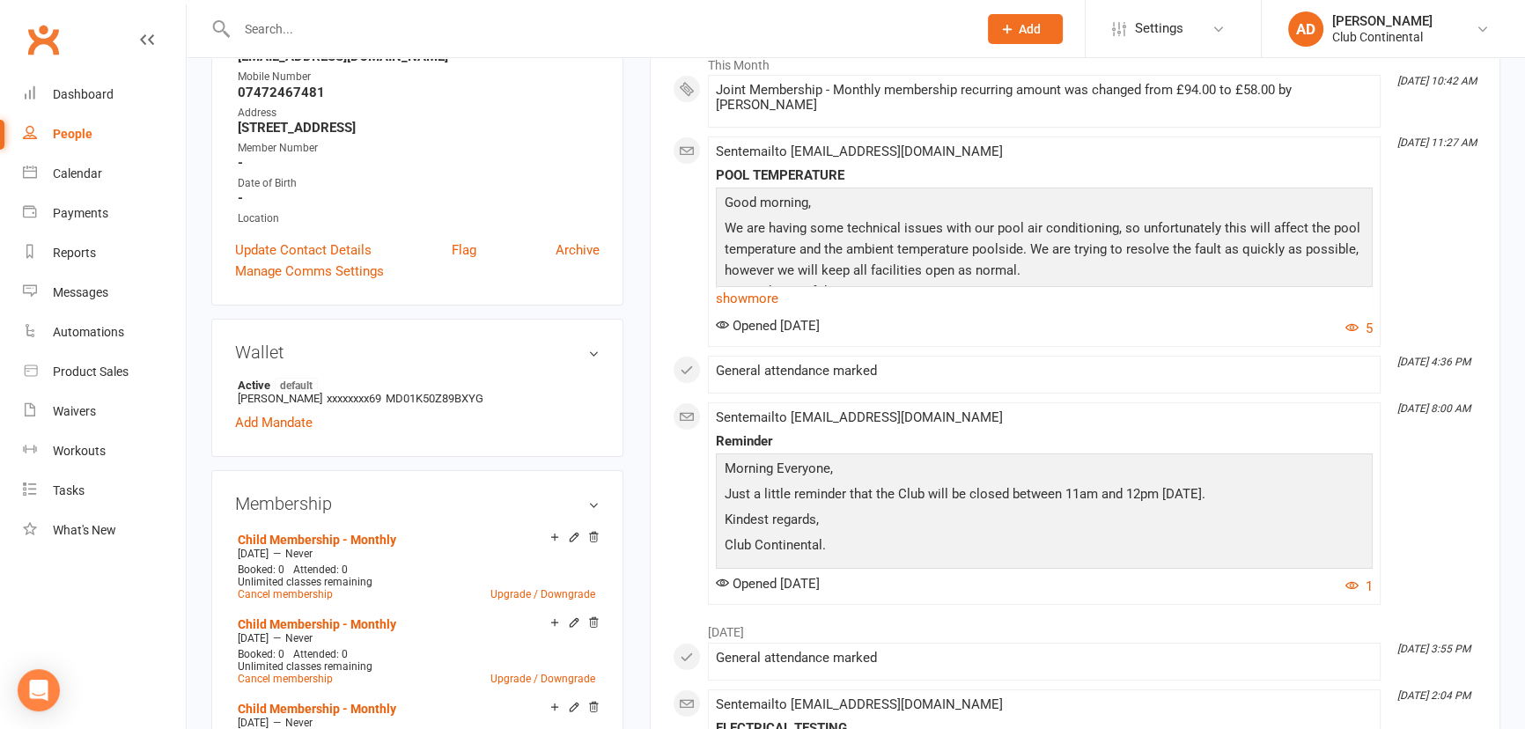
scroll to position [0, 0]
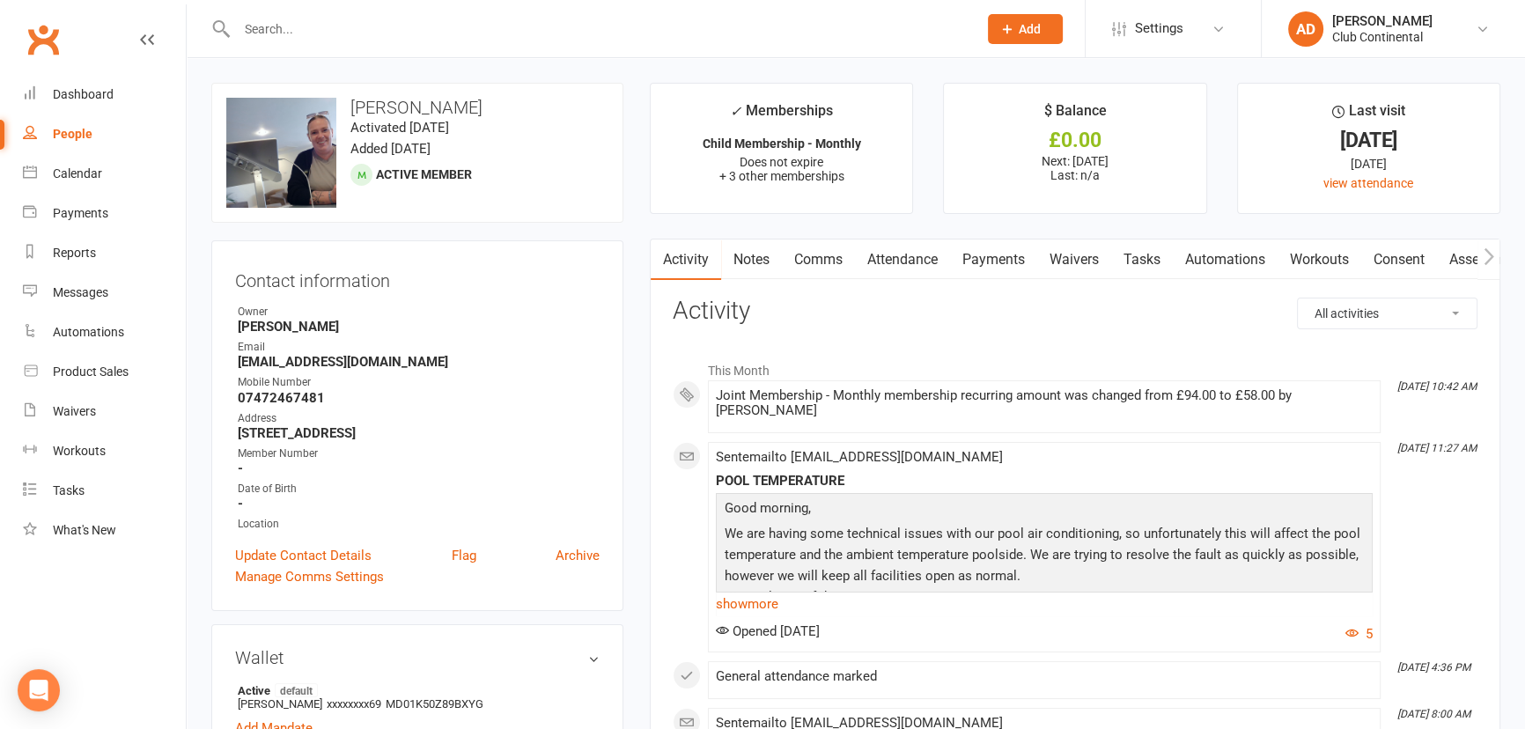
click at [743, 261] on link "Notes" at bounding box center [751, 260] width 61 height 41
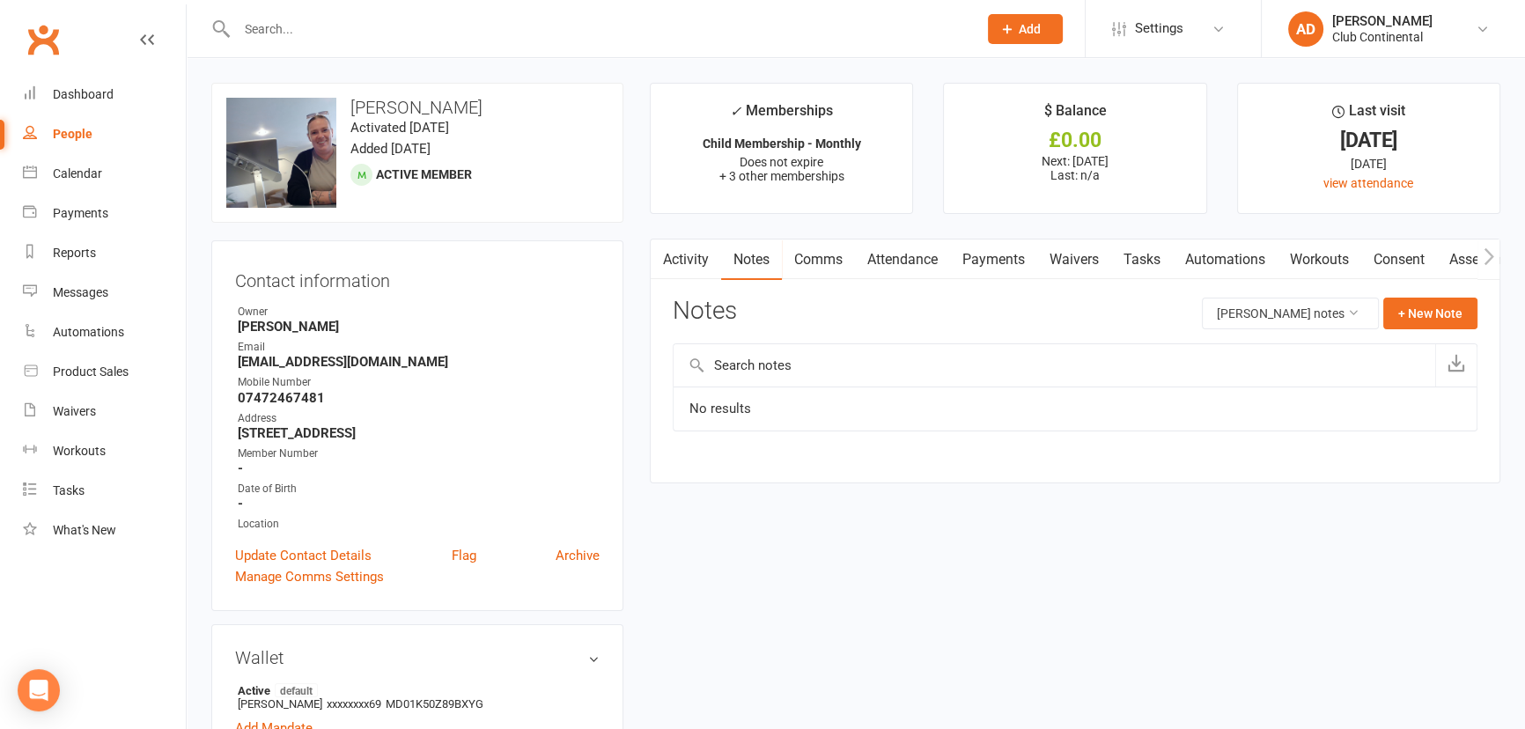
click at [836, 262] on link "Comms" at bounding box center [818, 260] width 73 height 41
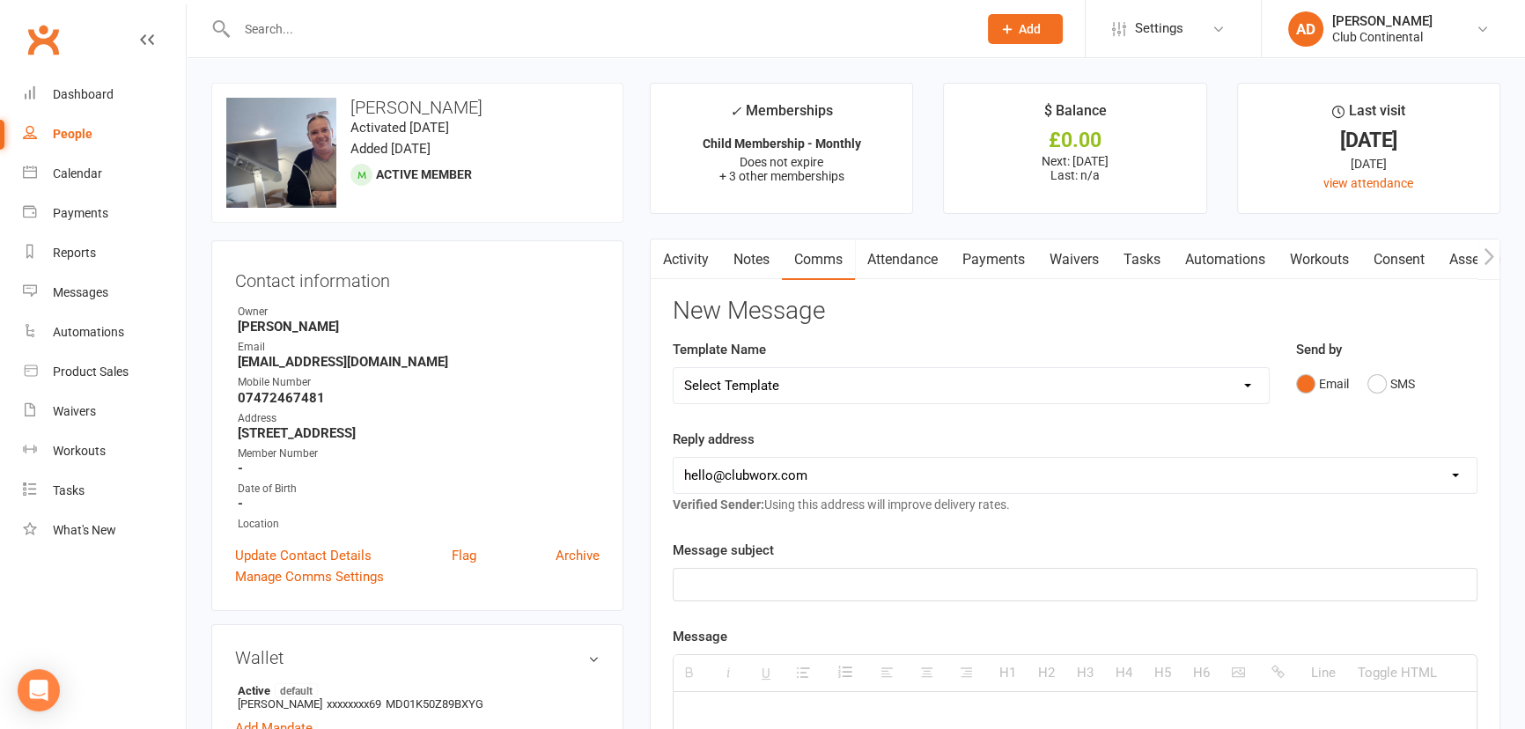
click at [897, 255] on link "Attendance" at bounding box center [902, 260] width 95 height 41
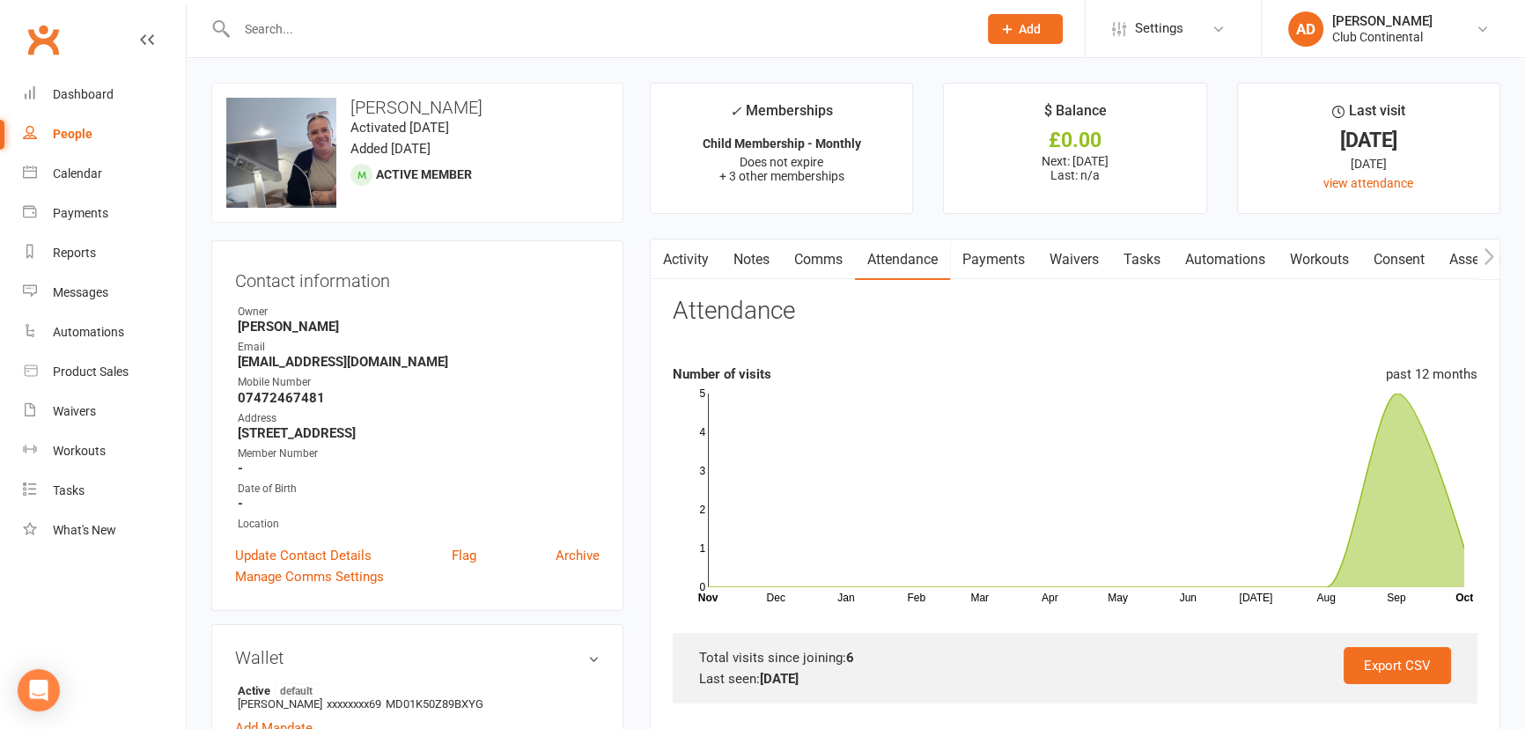
click at [1079, 269] on link "Waivers" at bounding box center [1074, 260] width 74 height 41
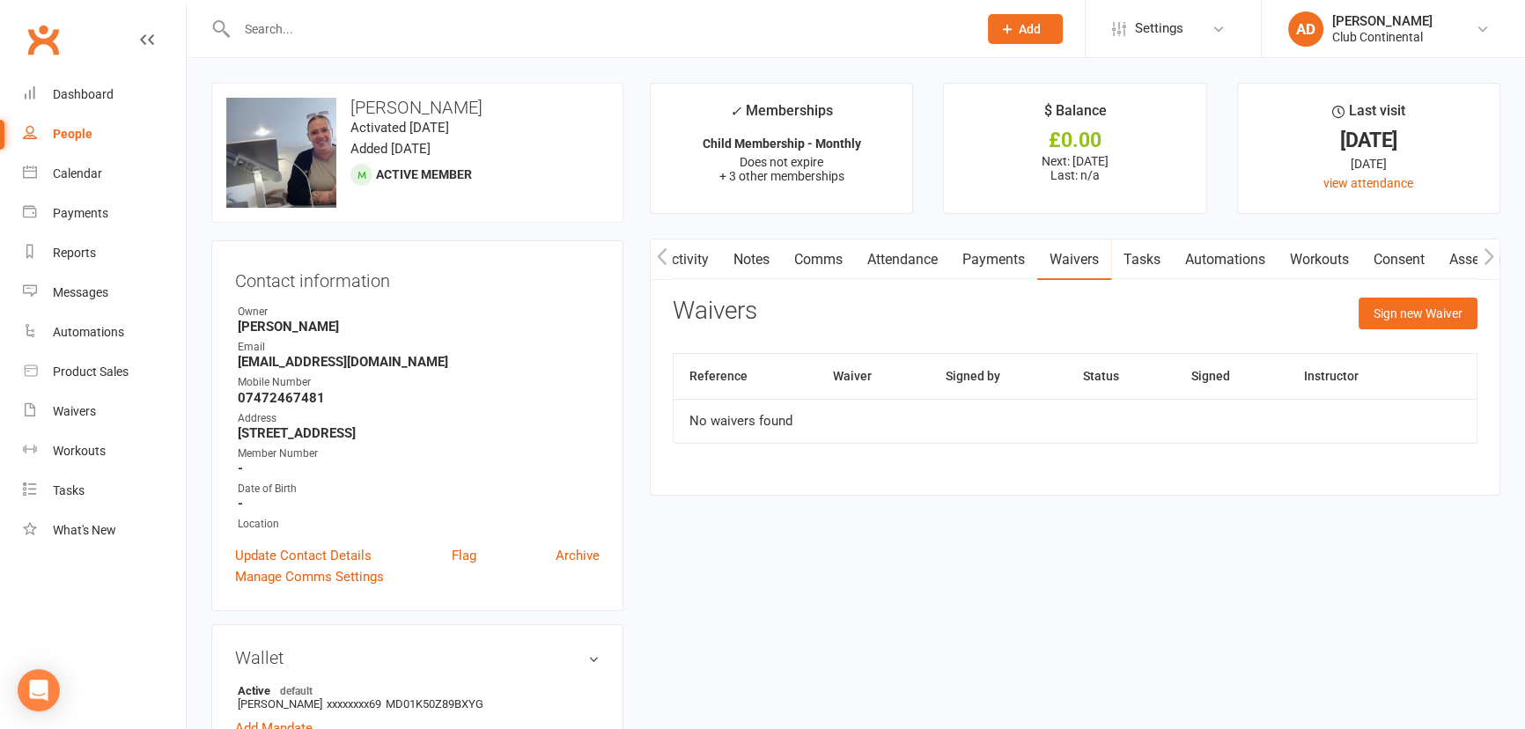
click at [1167, 254] on link "Tasks" at bounding box center [1142, 260] width 62 height 41
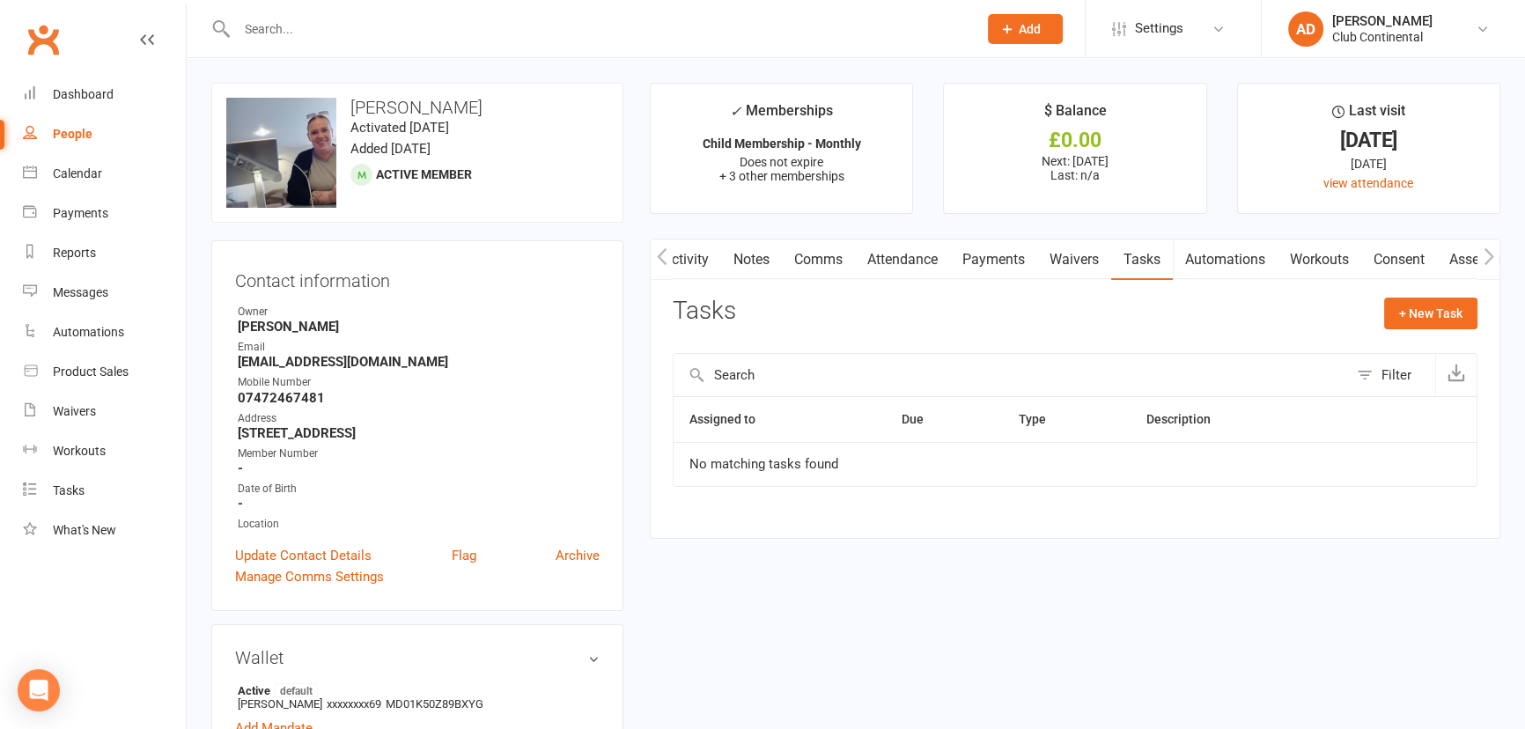
click at [1211, 255] on link "Automations" at bounding box center [1225, 260] width 105 height 41
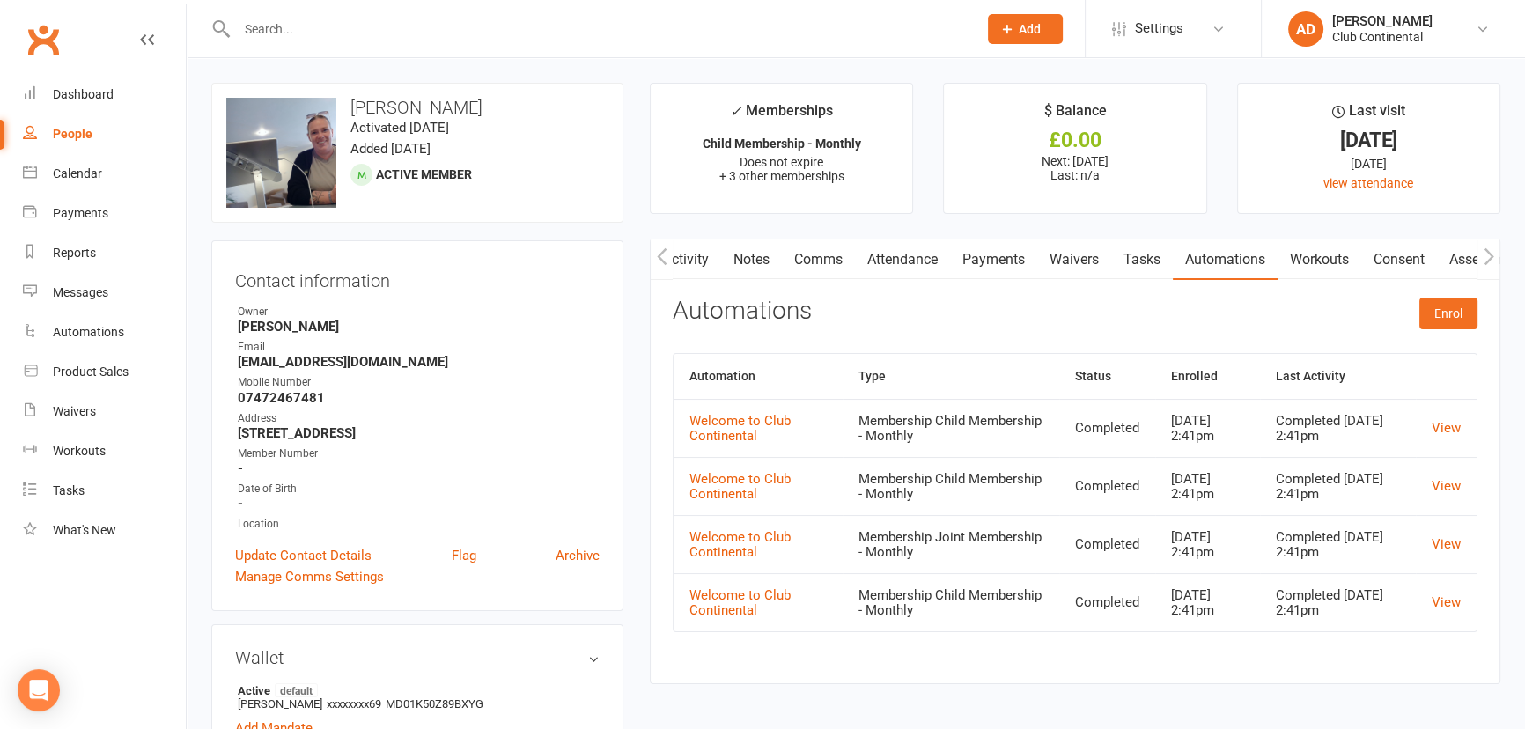
click at [1293, 250] on link "Workouts" at bounding box center [1320, 260] width 84 height 41
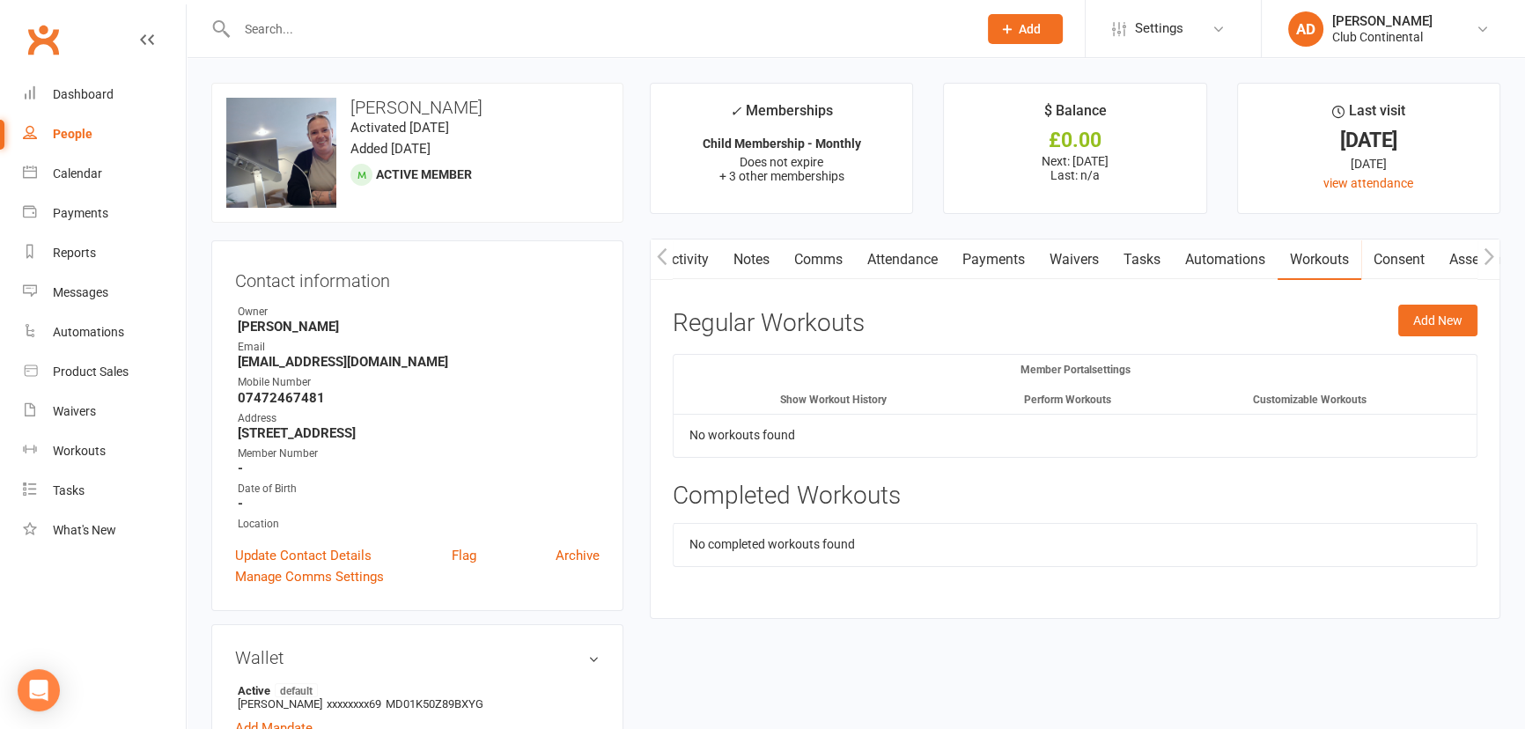
click at [1423, 255] on link "Consent" at bounding box center [1400, 260] width 76 height 41
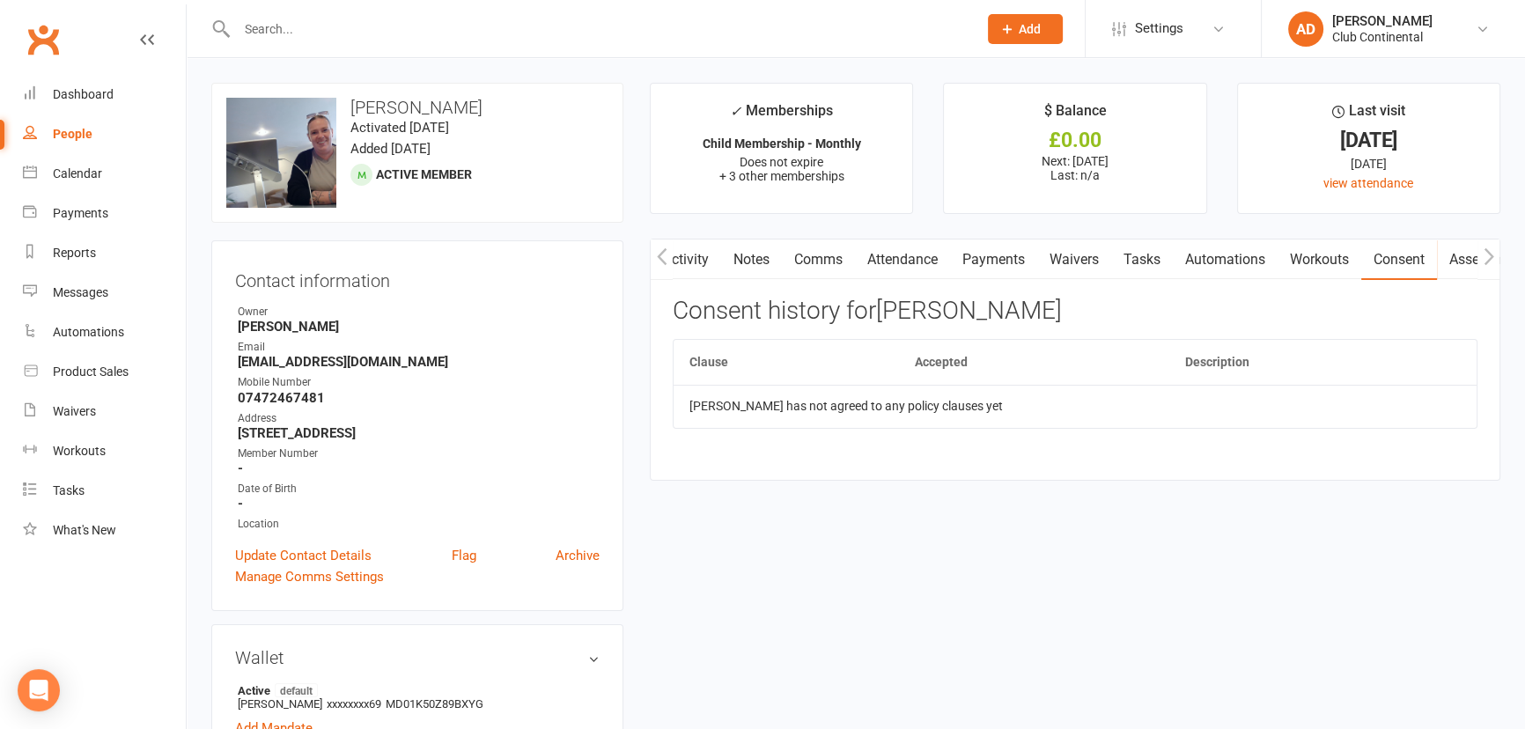
click at [1451, 258] on link "Assessments" at bounding box center [1490, 260] width 107 height 41
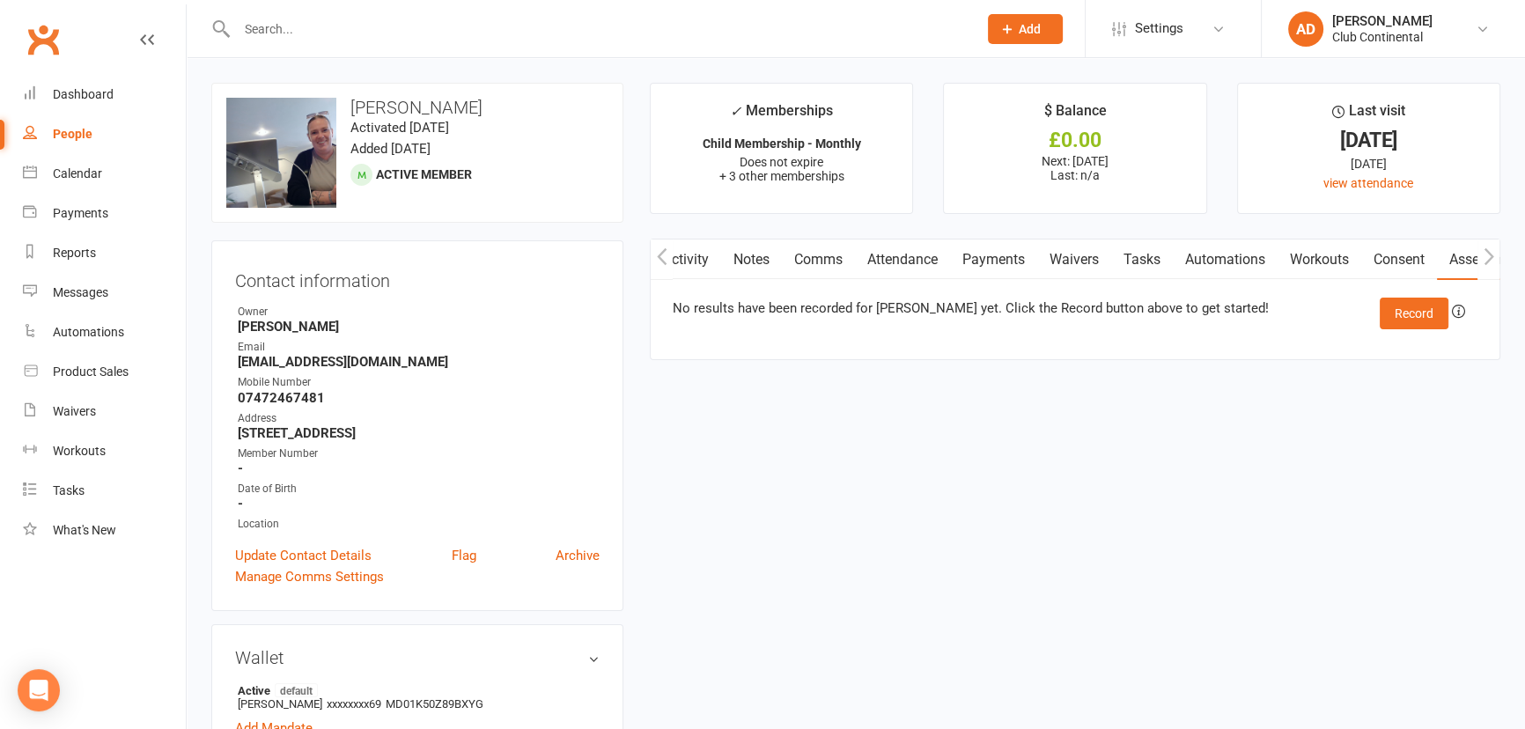
click at [991, 255] on link "Payments" at bounding box center [993, 260] width 87 height 41
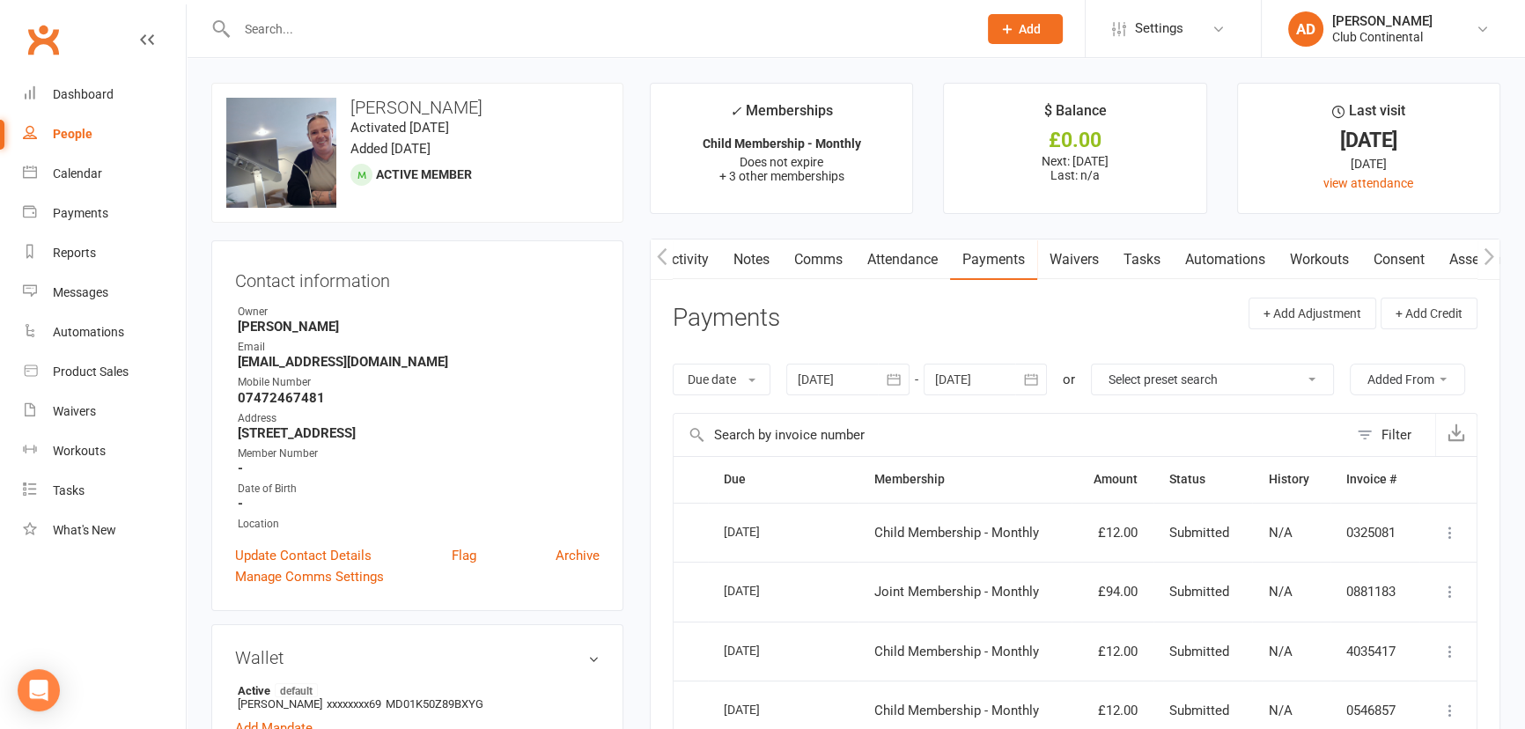
click at [1442, 583] on icon at bounding box center [1451, 592] width 18 height 18
click at [1360, 661] on link "More Info" at bounding box center [1373, 661] width 174 height 35
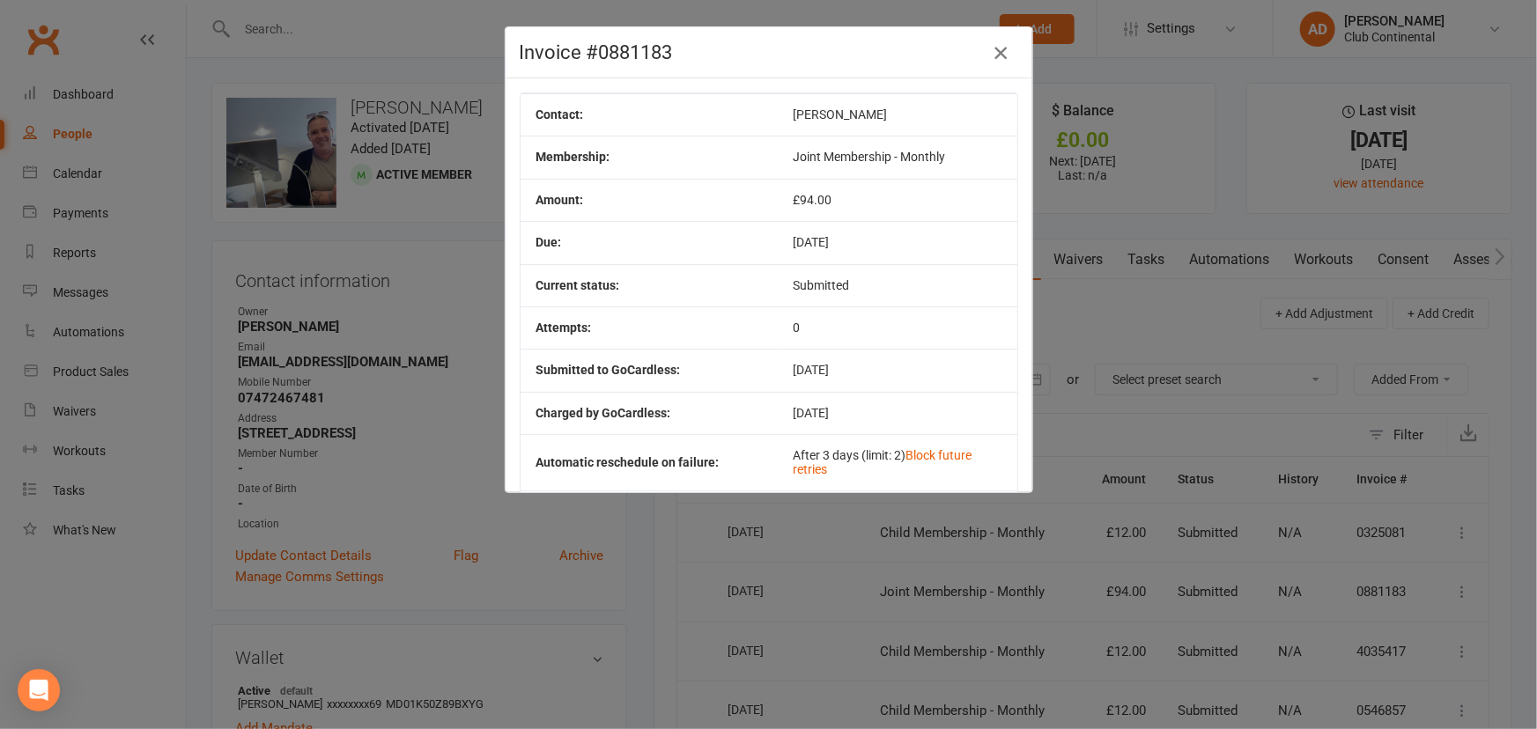
click at [993, 55] on icon "button" at bounding box center [1000, 52] width 21 height 21
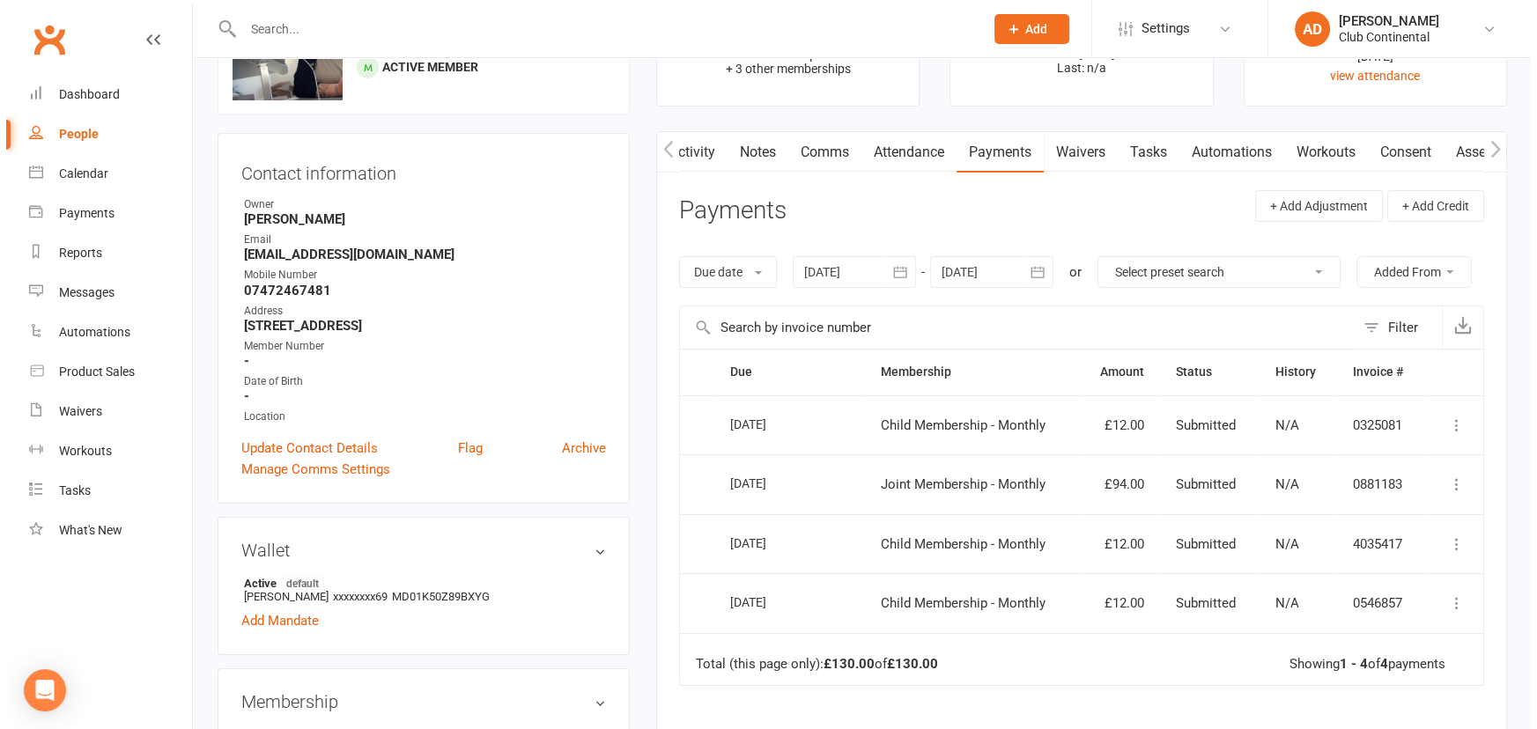
scroll to position [79, 0]
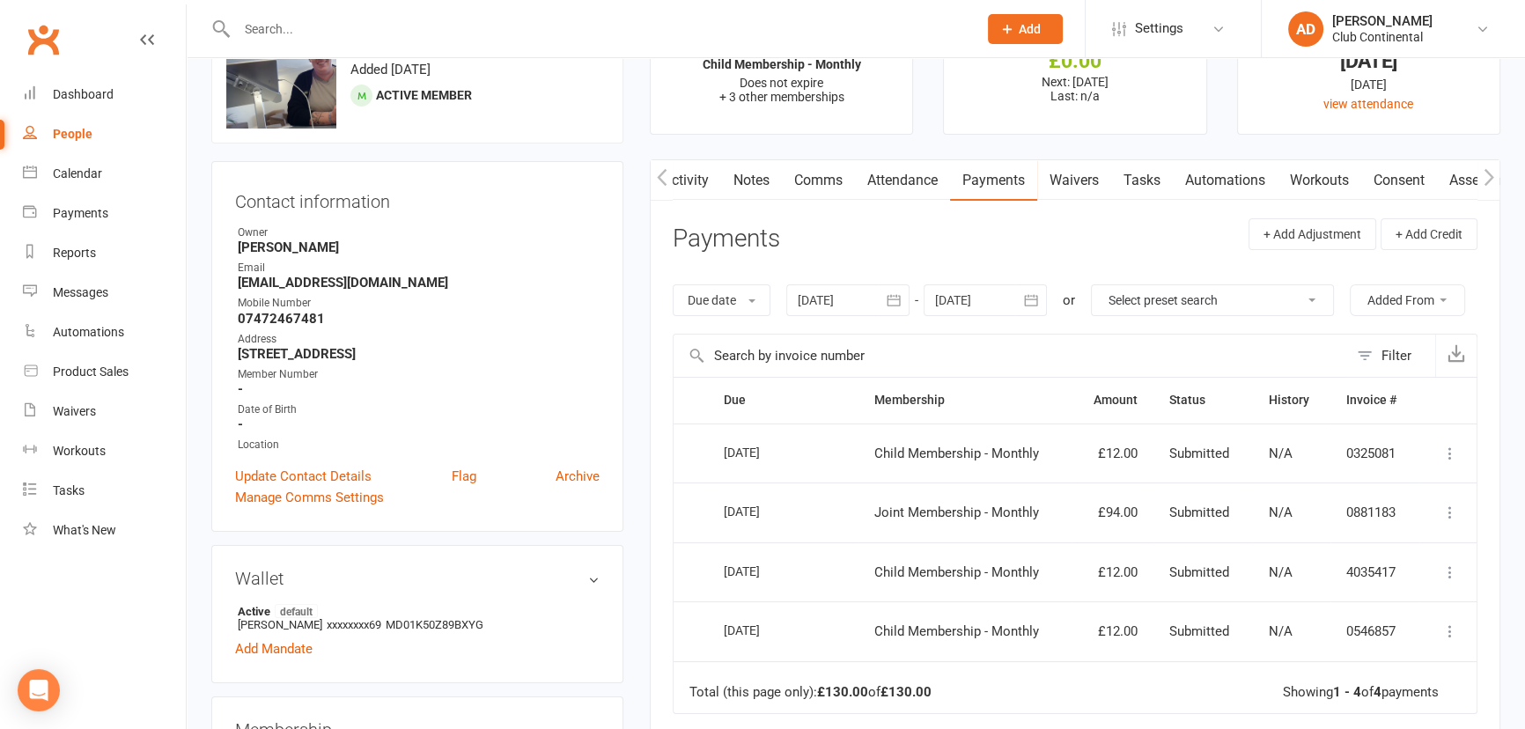
click at [1414, 303] on button "Added From" at bounding box center [1407, 300] width 115 height 32
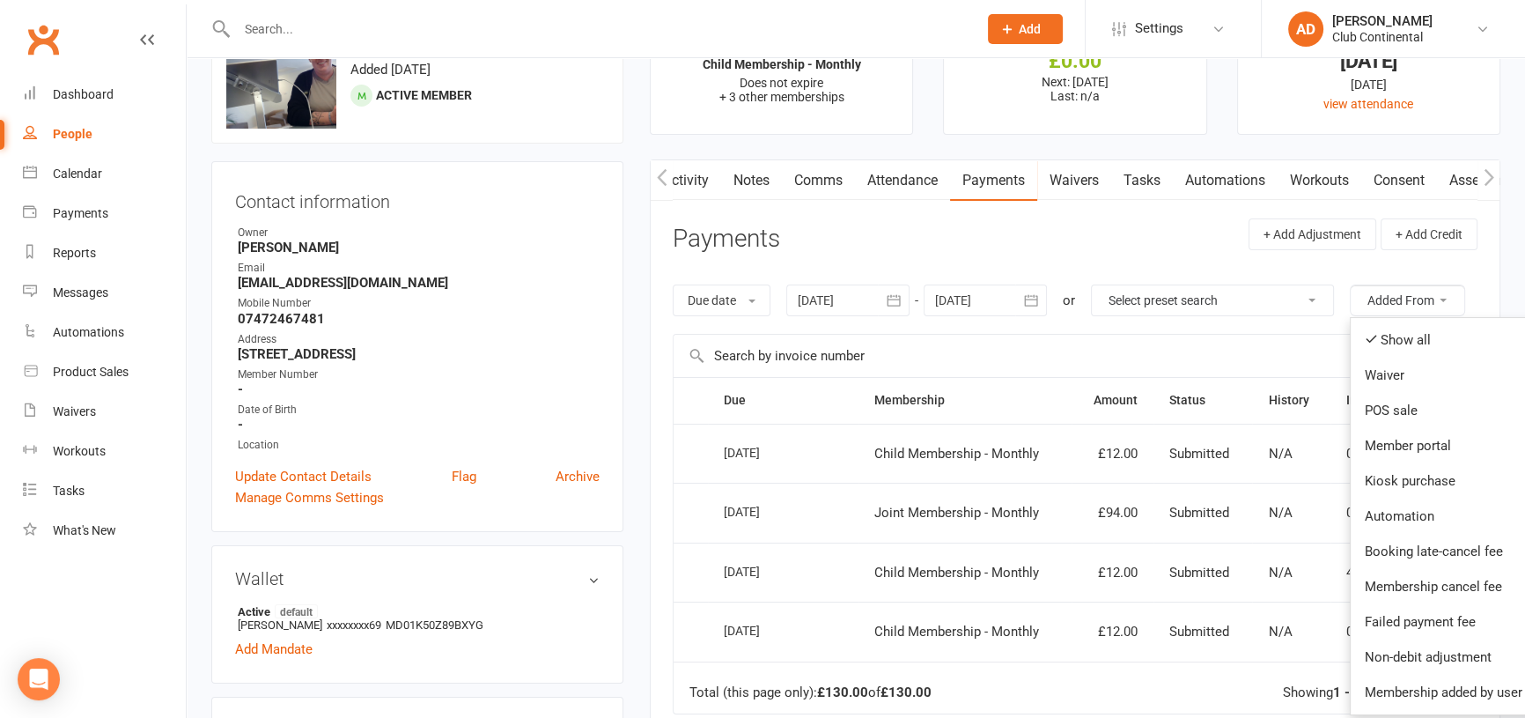
click at [1414, 299] on button "Added From" at bounding box center [1407, 300] width 115 height 32
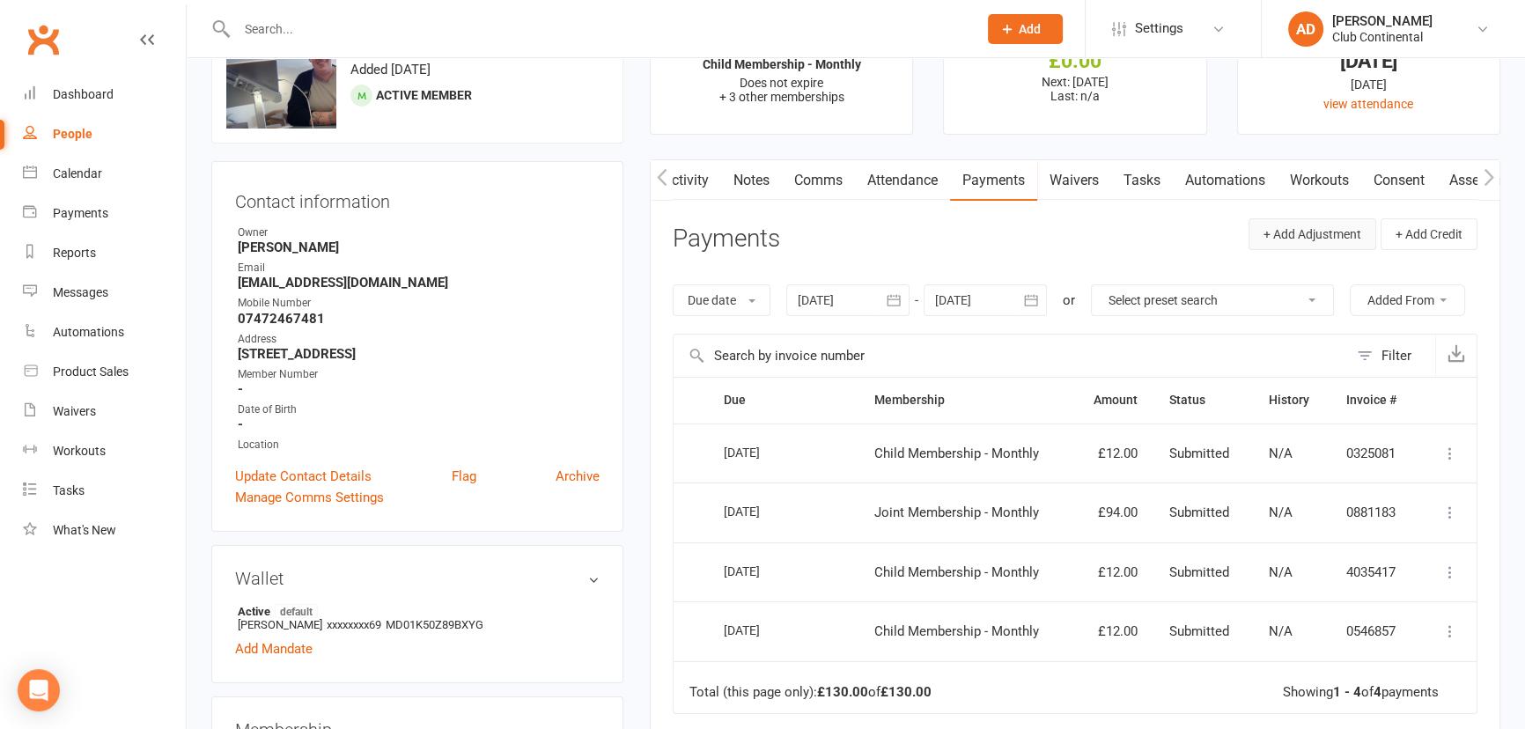
click at [1331, 235] on button "+ Add Adjustment" at bounding box center [1313, 234] width 128 height 32
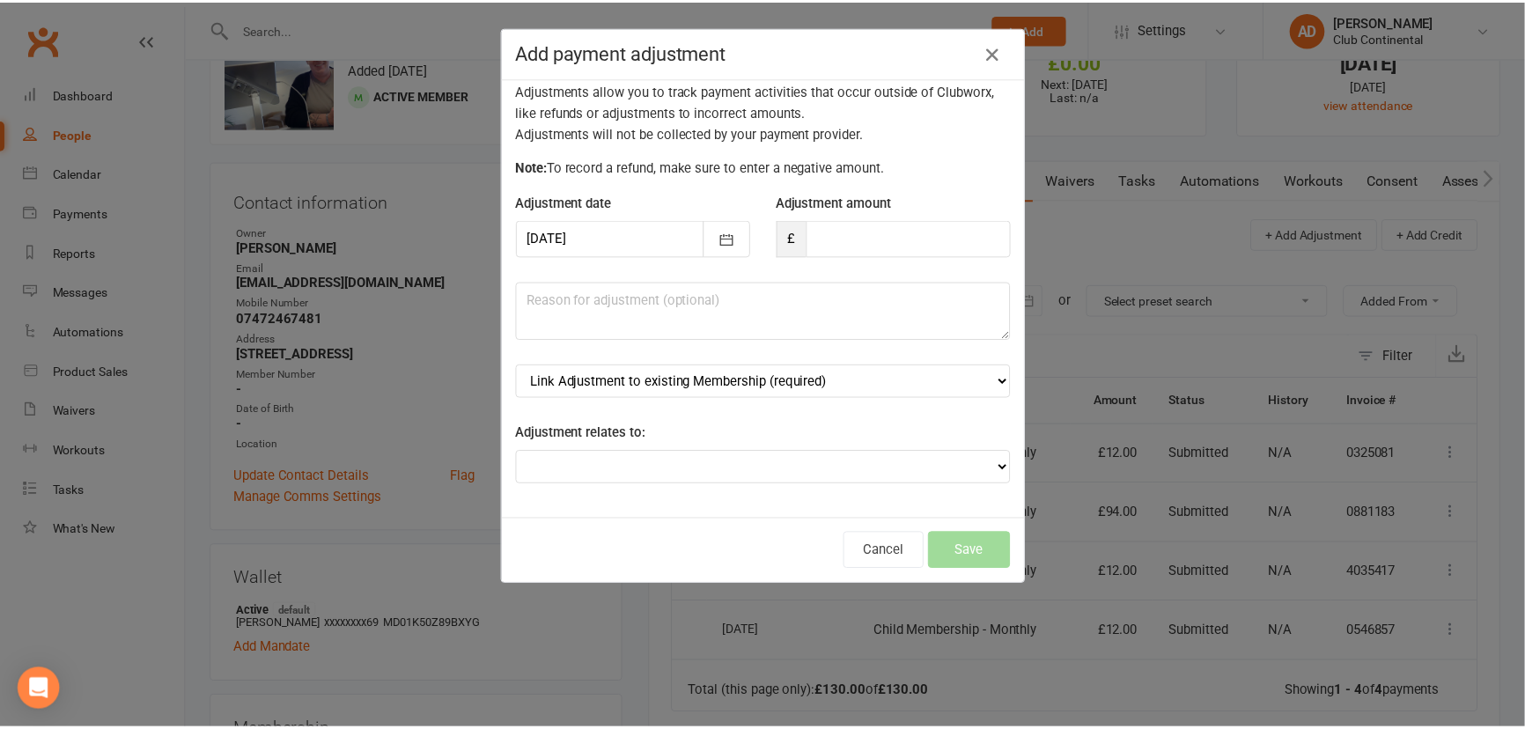
scroll to position [16, 0]
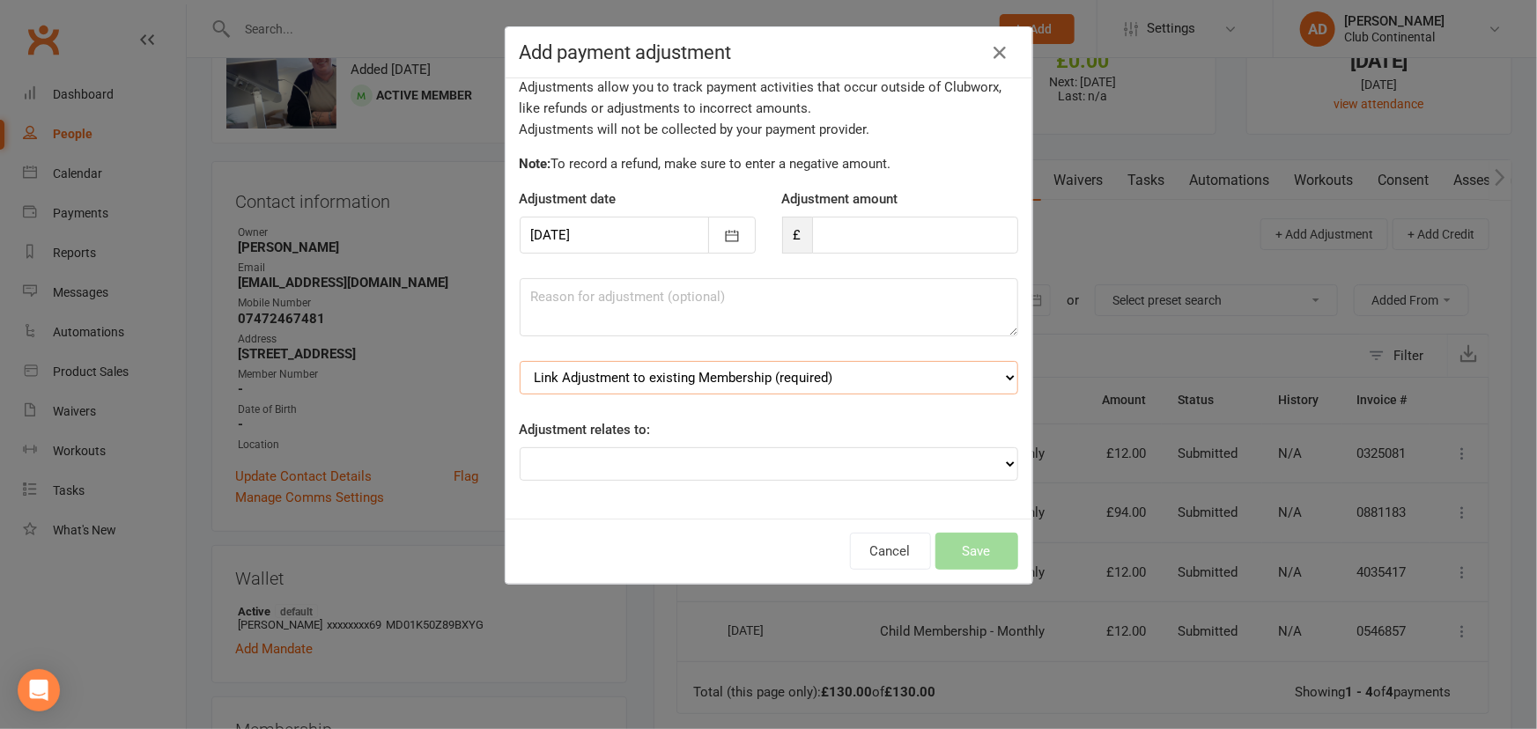
click at [845, 376] on select "Link Adjustment to existing Membership (required) Child Membership - Monthly (s…" at bounding box center [769, 377] width 498 height 33
click at [881, 549] on button "Cancel" at bounding box center [890, 551] width 81 height 37
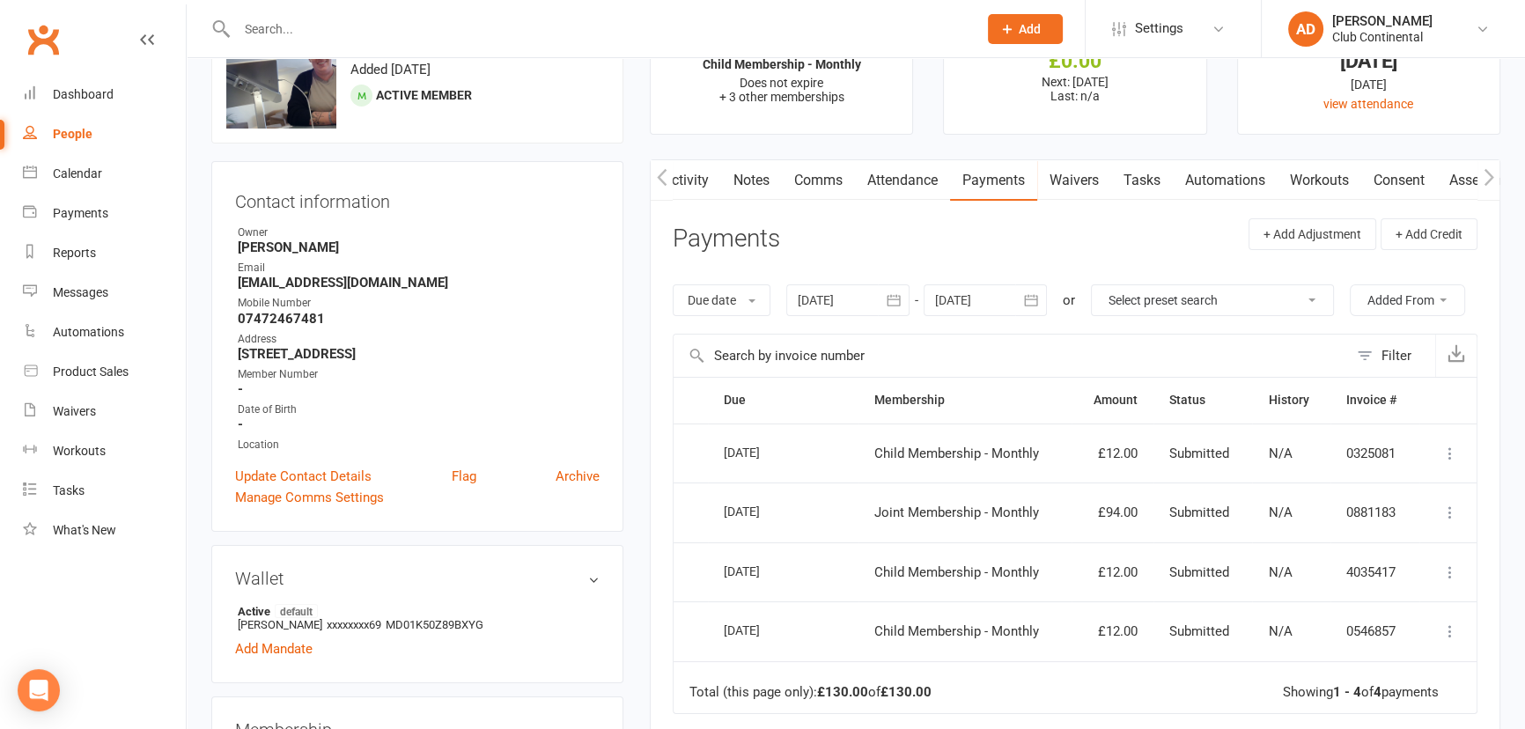
scroll to position [0, 0]
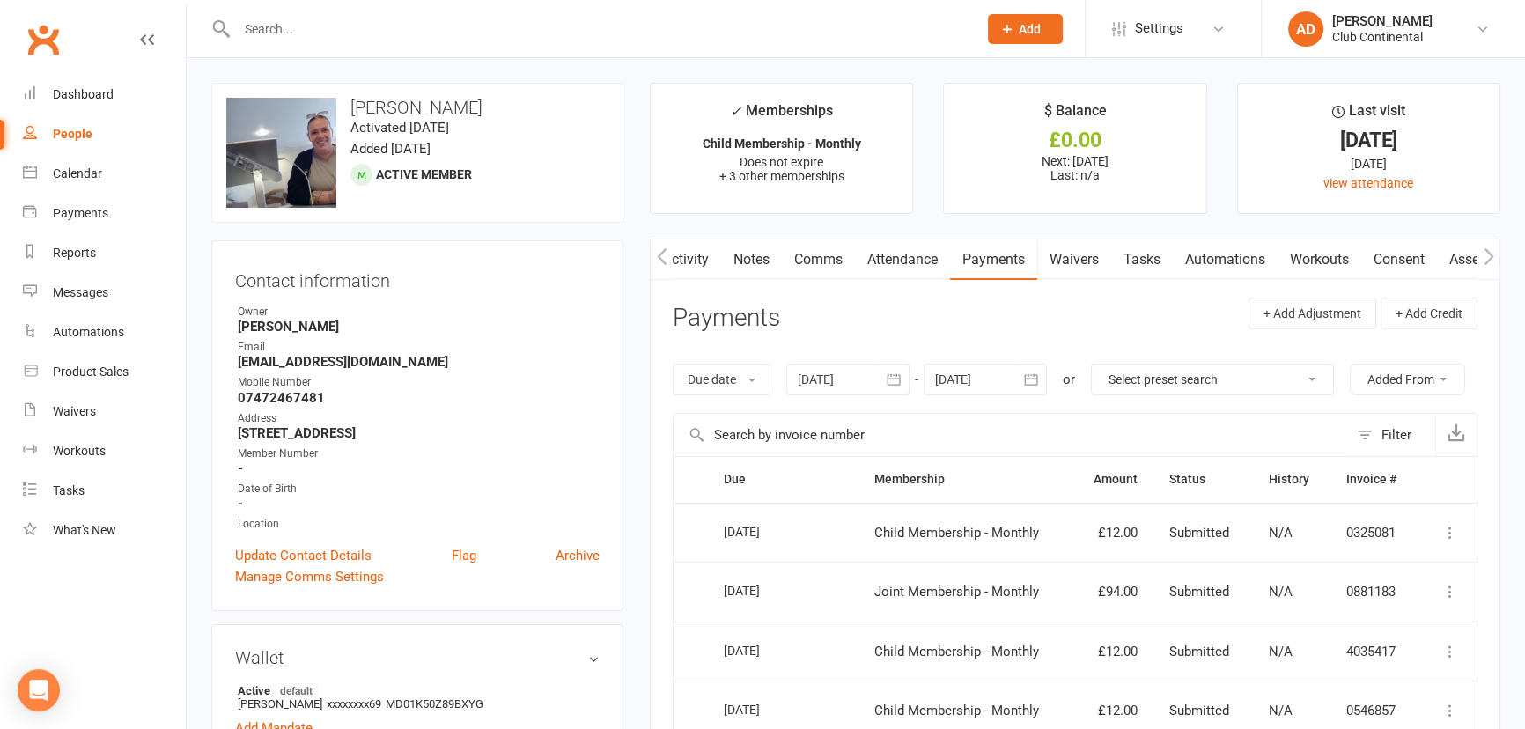
click at [1465, 257] on link "Assessments" at bounding box center [1490, 260] width 107 height 41
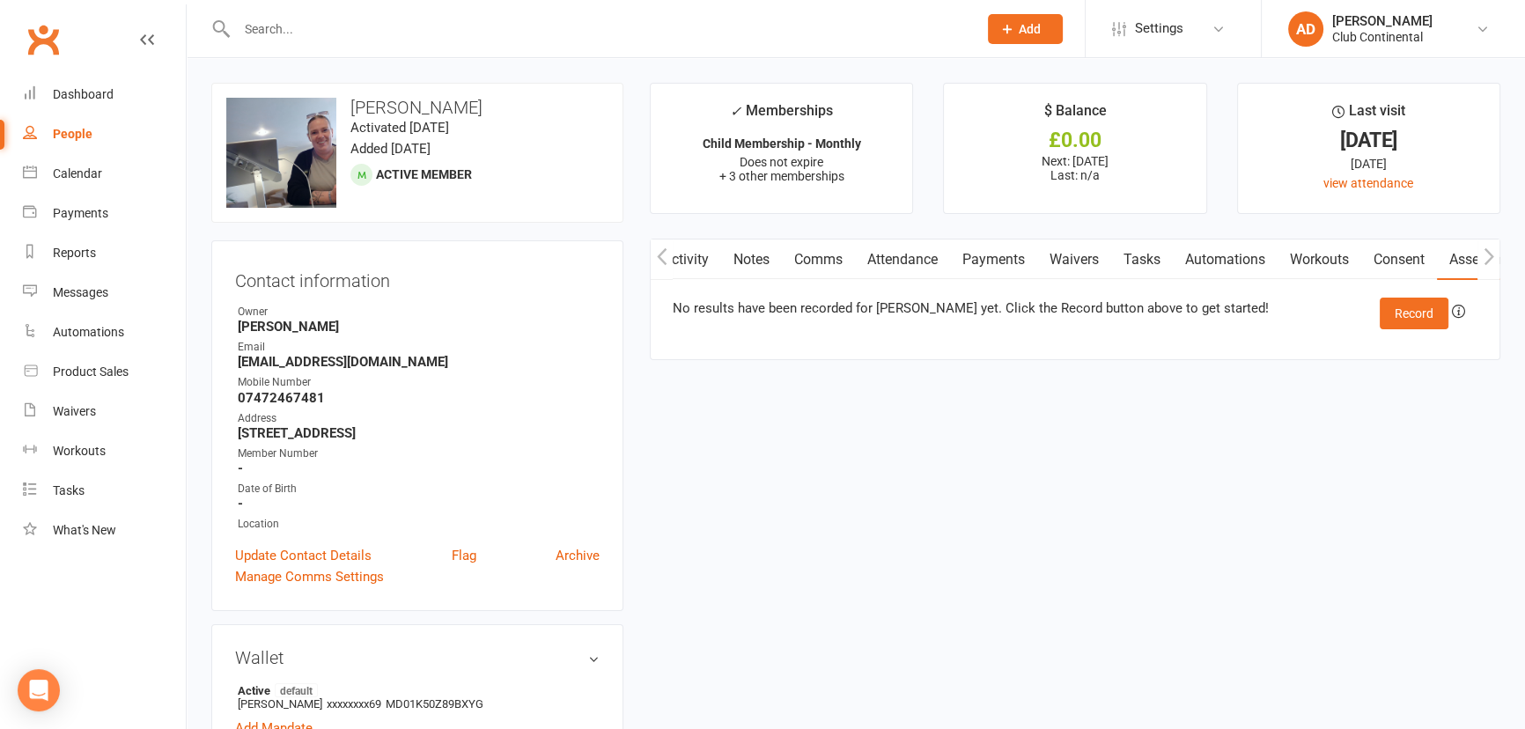
click at [1427, 257] on link "Consent" at bounding box center [1400, 260] width 76 height 41
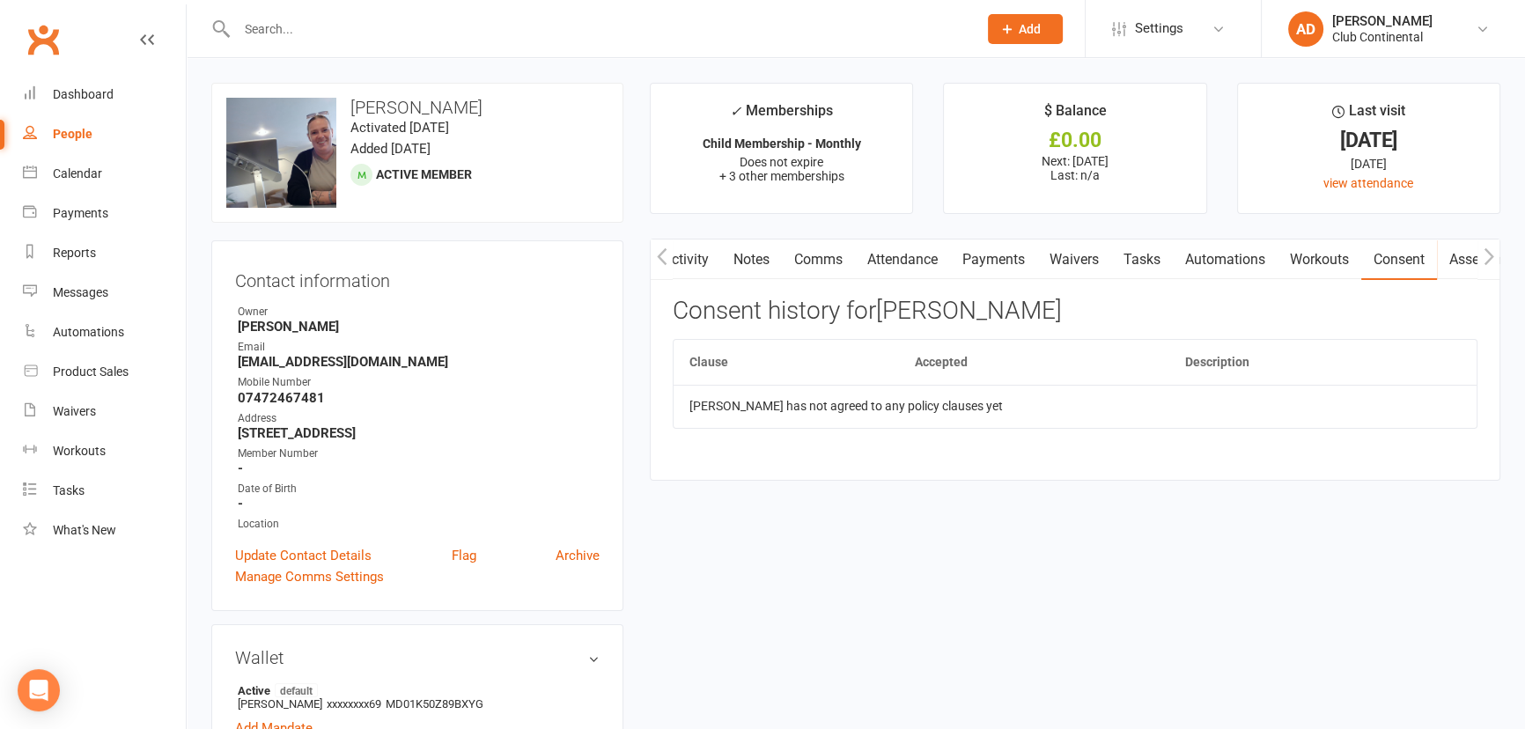
click at [1486, 257] on icon "button" at bounding box center [1489, 256] width 11 height 18
click at [1328, 265] on link "Mandates" at bounding box center [1342, 260] width 87 height 41
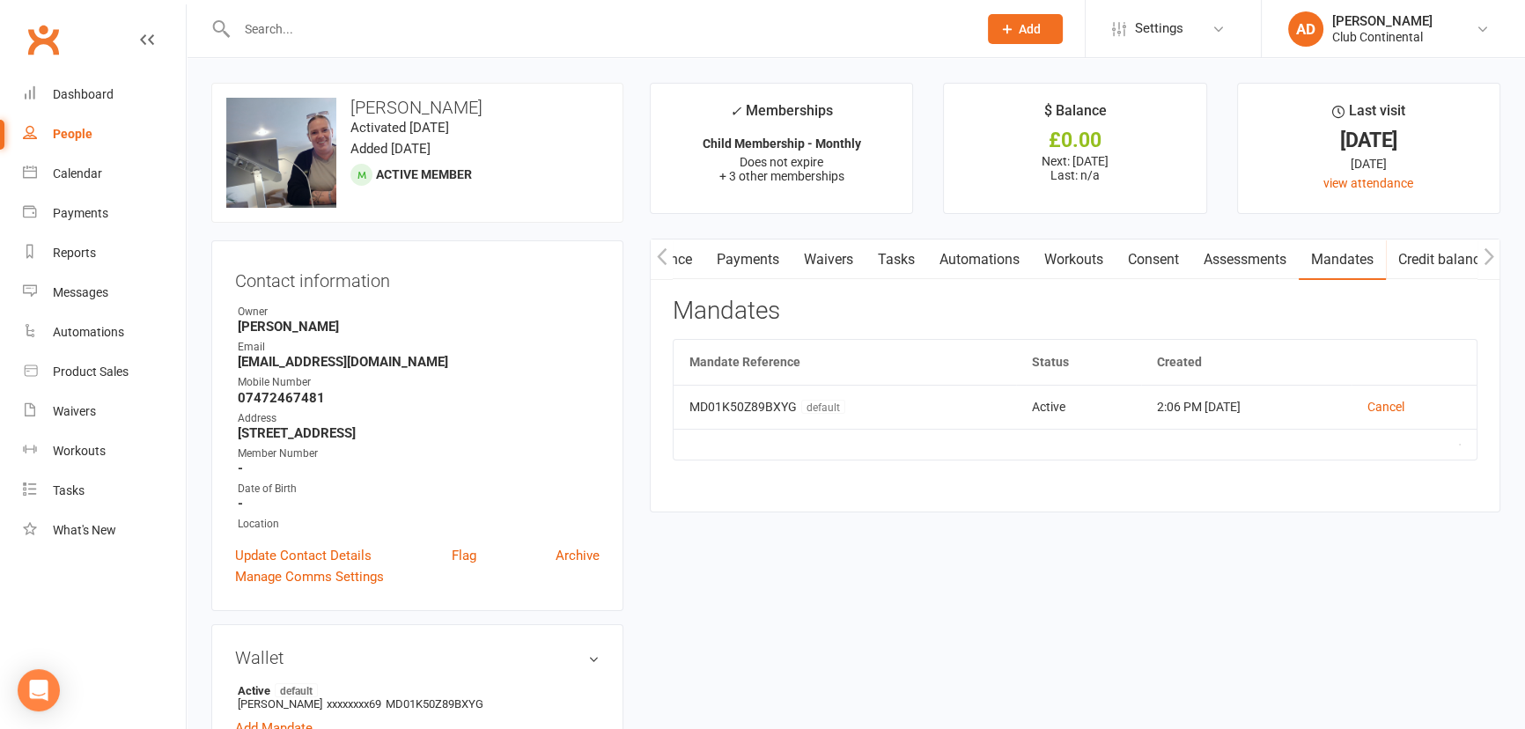
click at [1398, 260] on link "Credit balance" at bounding box center [1443, 260] width 114 height 41
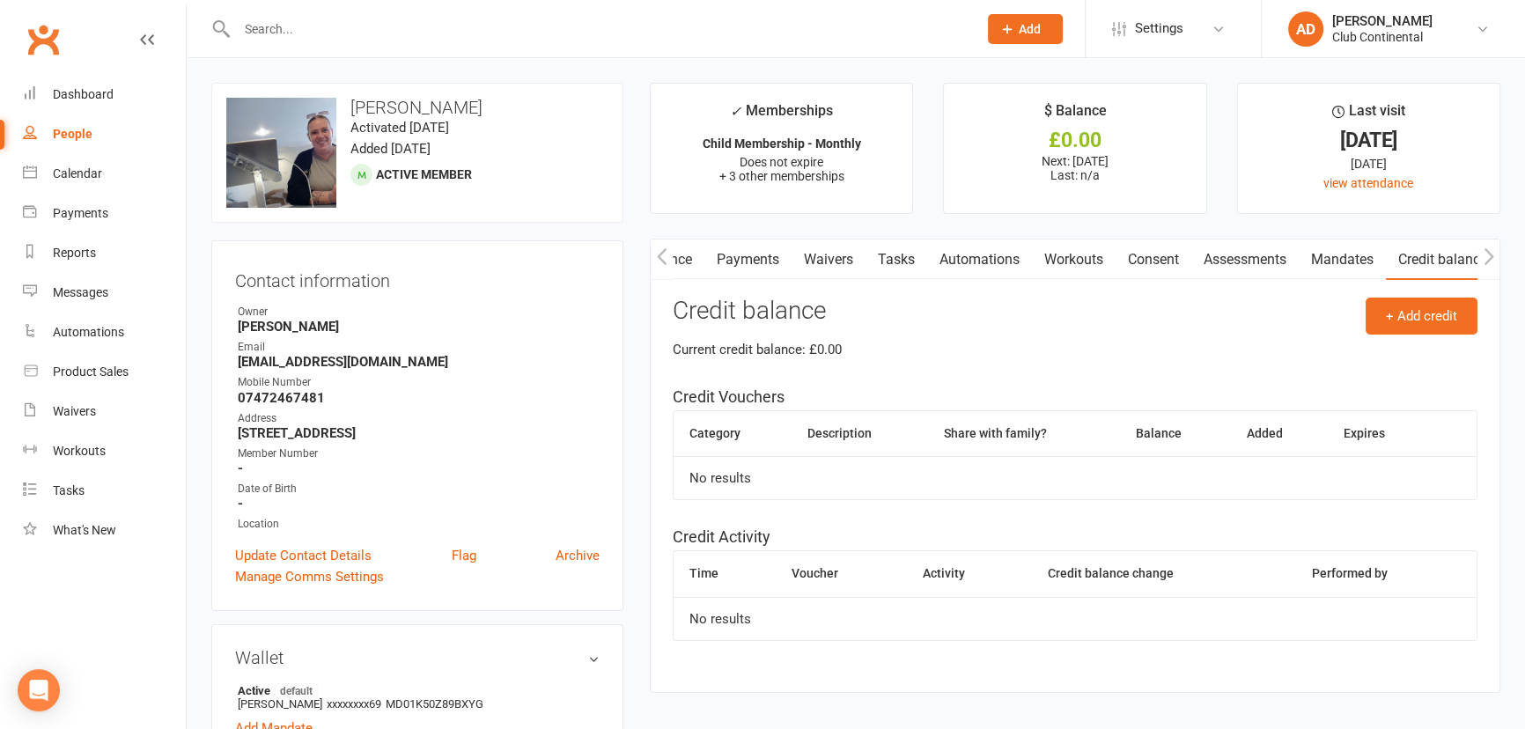
click at [62, 46] on link "Clubworx" at bounding box center [43, 40] width 44 height 44
